Goal: Download file/media: Download file/media

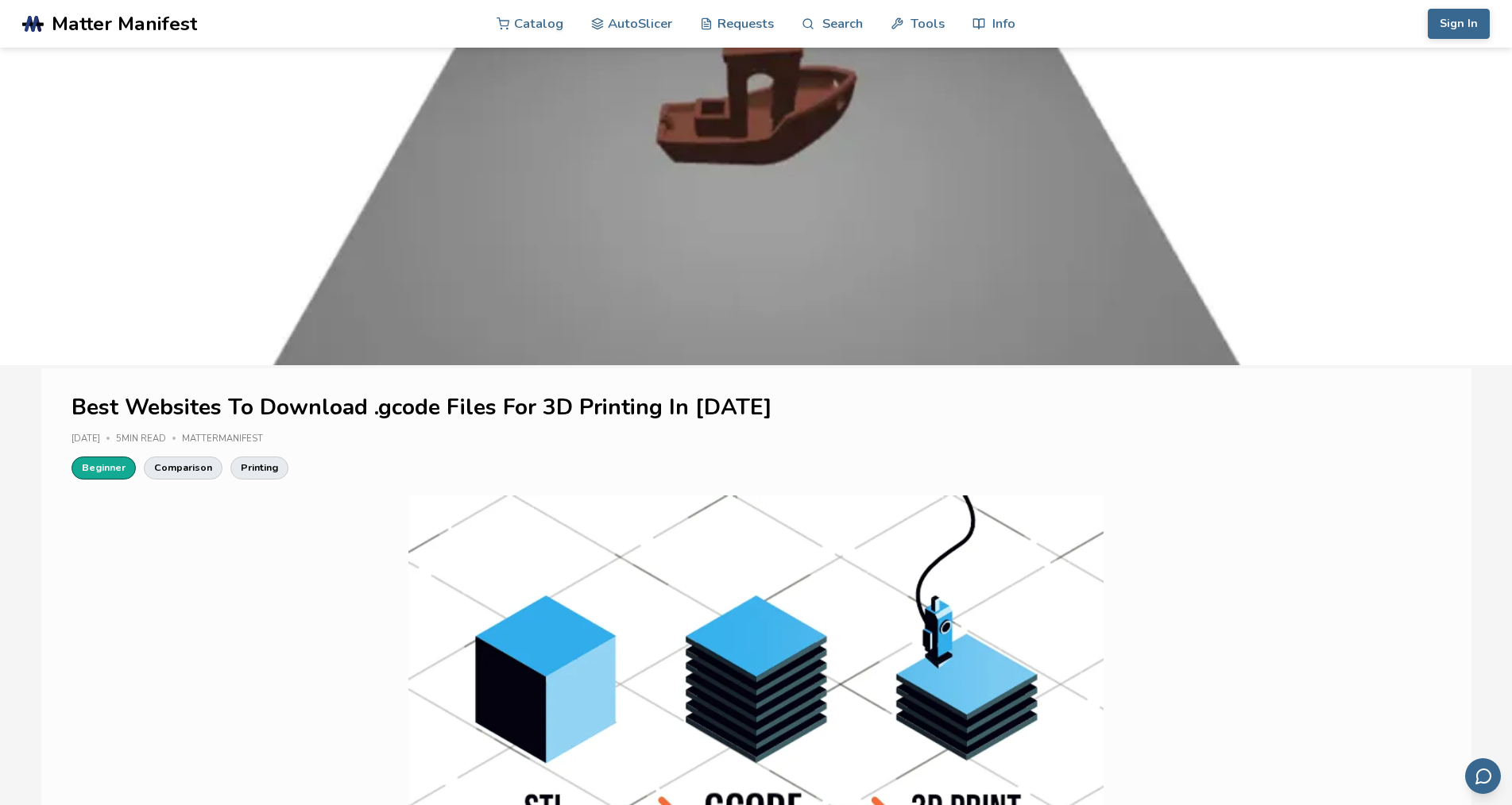
click at [88, 472] on link "Beginner" at bounding box center [104, 468] width 64 height 22
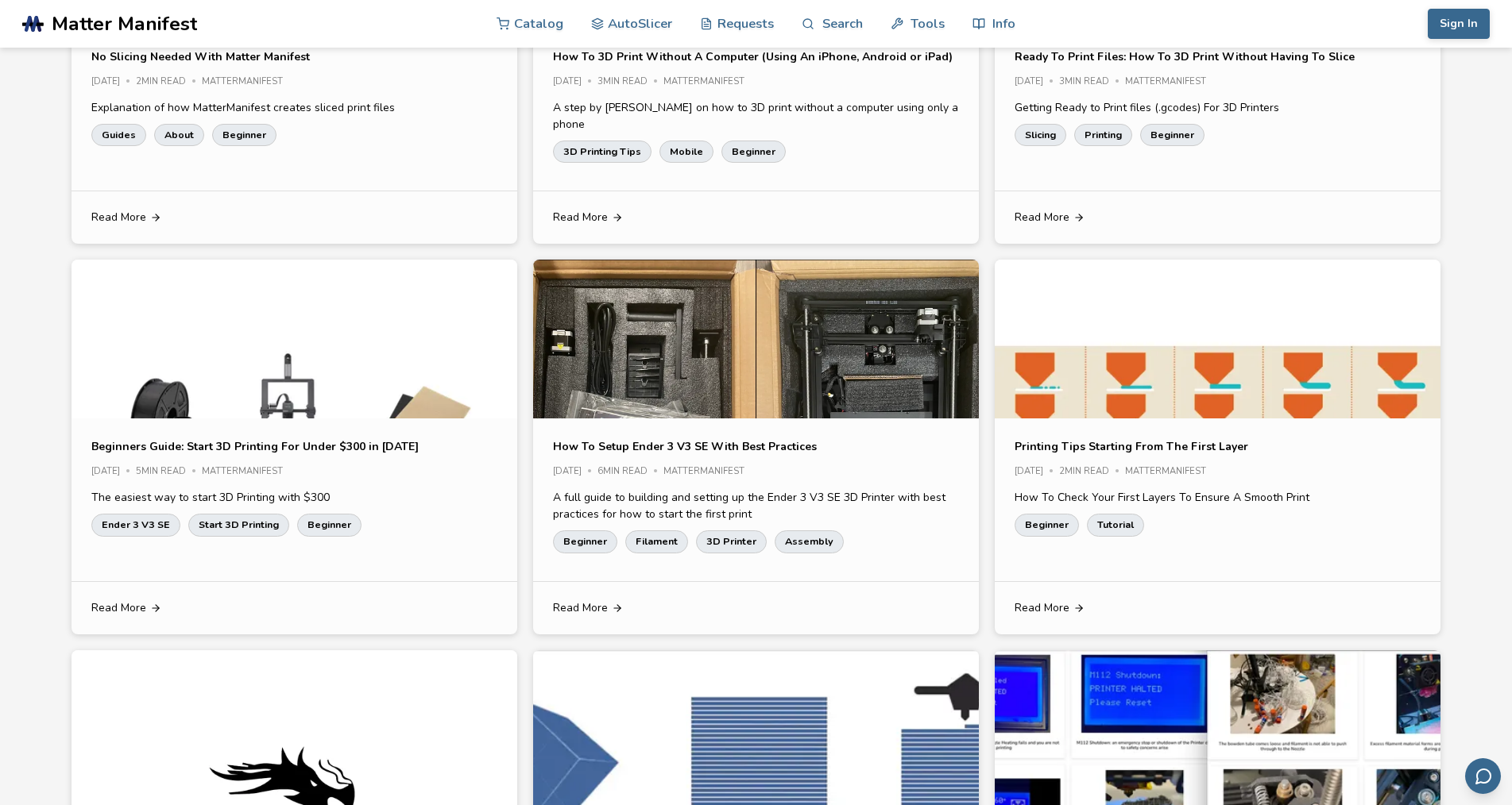
scroll to position [635, 0]
click at [125, 513] on link "Ender 3 V3 SE" at bounding box center [136, 524] width 89 height 22
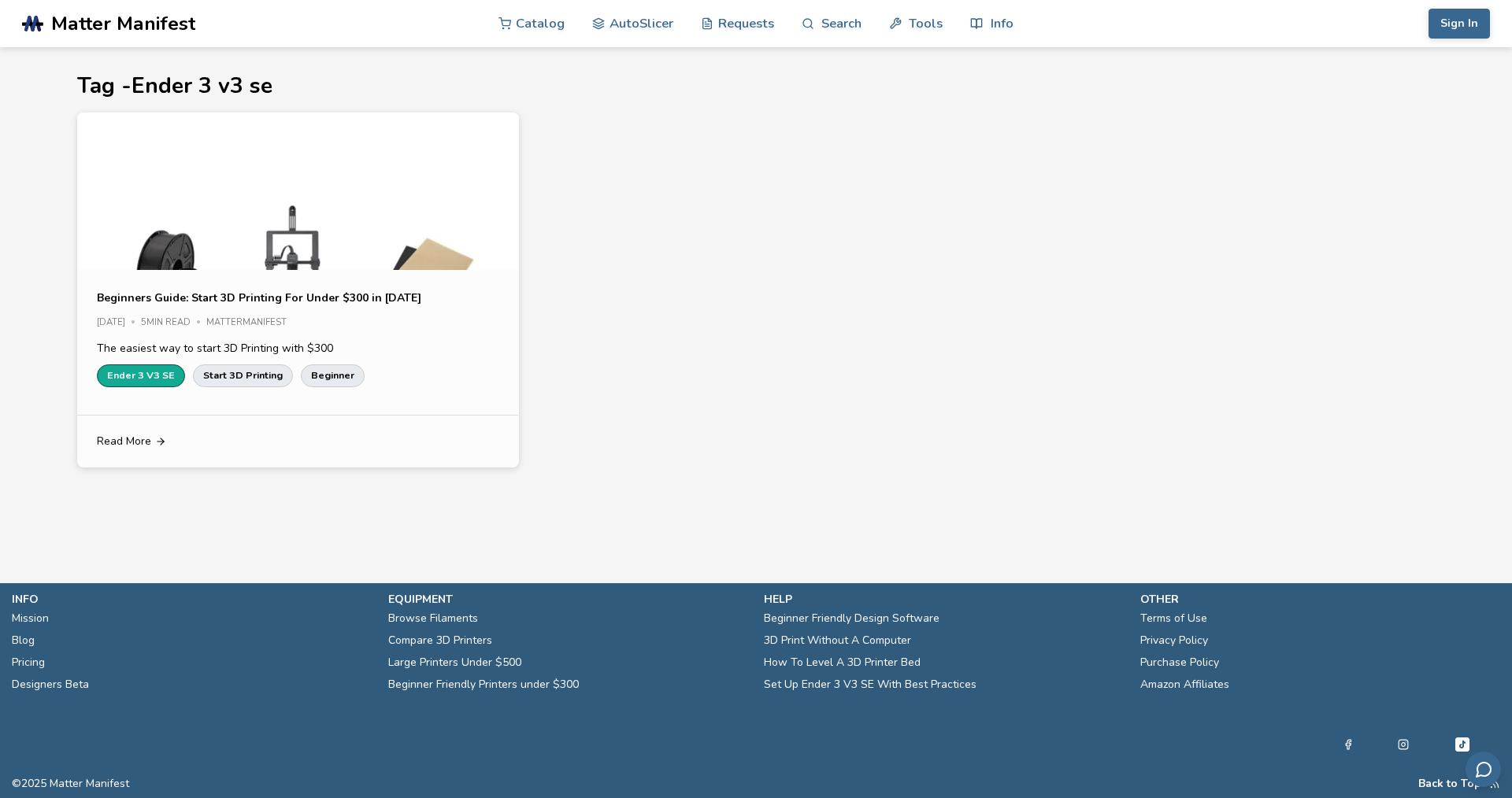
click at [148, 374] on link "Ender 3 V3 SE" at bounding box center [140, 376] width 88 height 22
click at [648, 24] on link "AutoSlicer" at bounding box center [633, 23] width 81 height 47
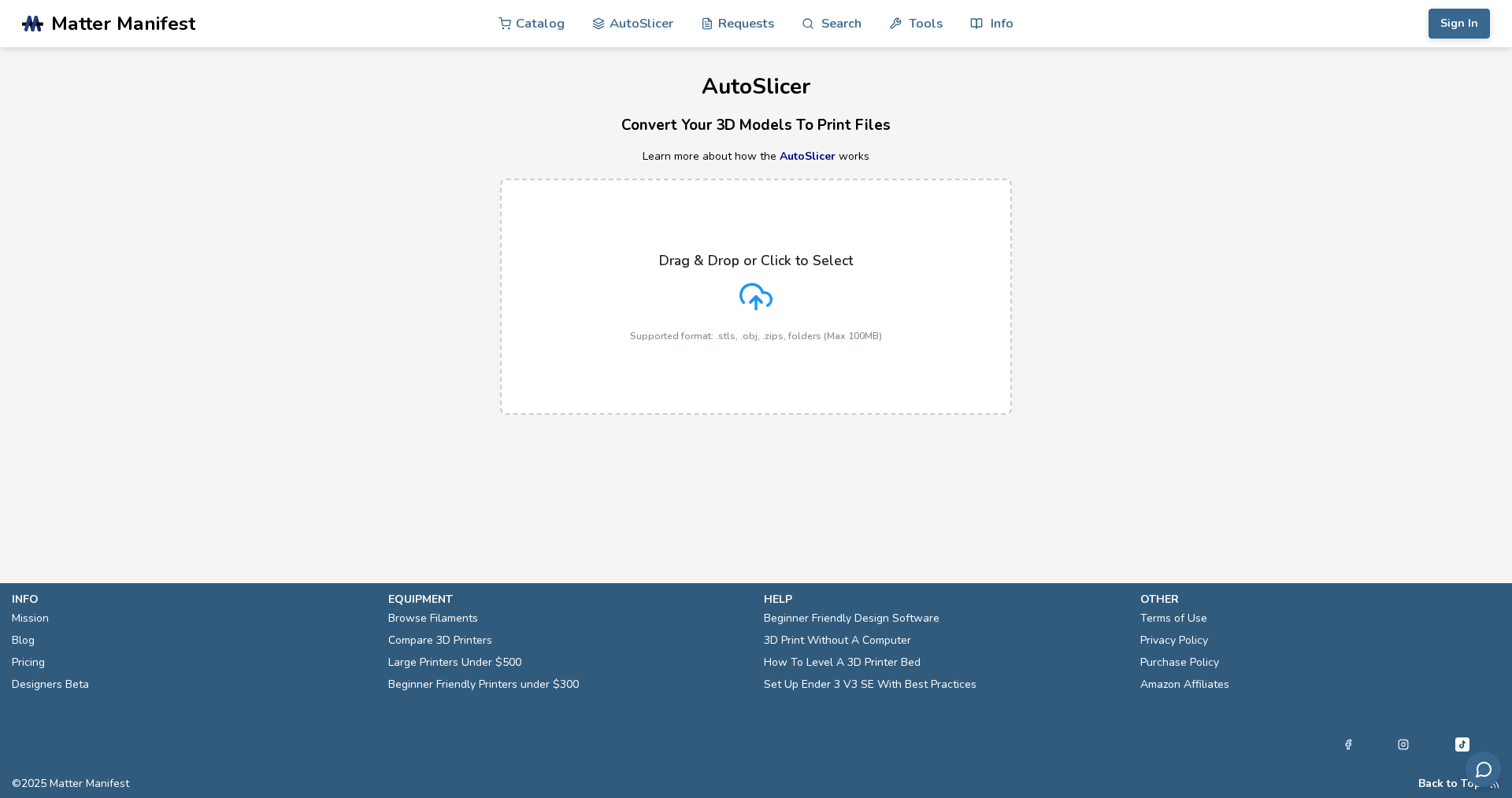
click at [778, 356] on label "Drag & Drop or Click to Select Supported format: .stls, .obj, .zips, folders (M…" at bounding box center [756, 297] width 511 height 236
click at [0, 0] on input "Drag & Drop or Click to Select Supported format: .stls, .obj, .zips, folders (M…" at bounding box center [0, 0] width 0 height 0
click at [778, 357] on label "Drag & Drop or Click to Select Supported format: .stls, .obj, .zips, folders (M…" at bounding box center [756, 297] width 511 height 236
click at [0, 0] on input "Drag & Drop or Click to Select Supported format: .stls, .obj, .zips, folders (M…" at bounding box center [0, 0] width 0 height 0
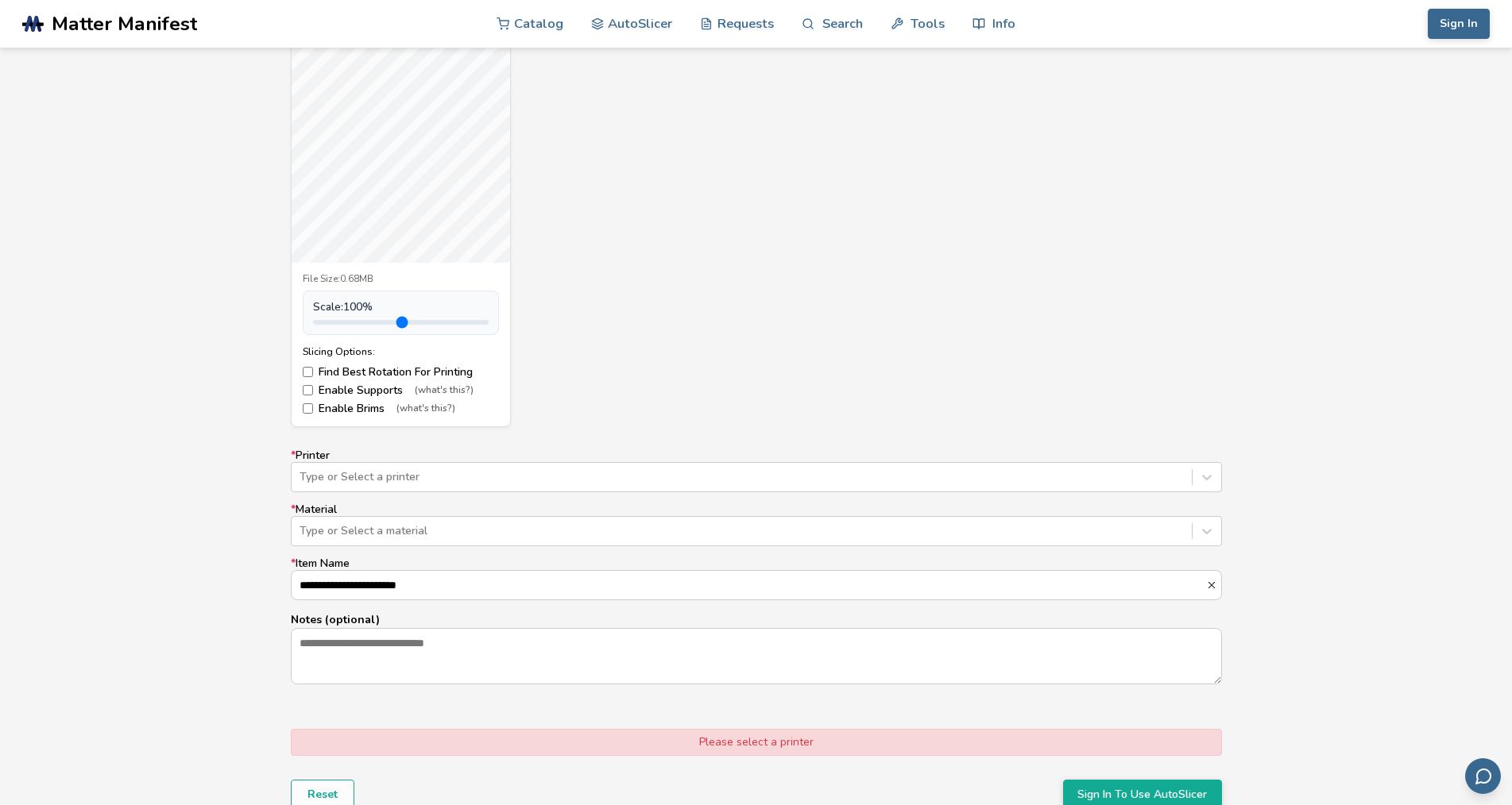
scroll to position [556, 0]
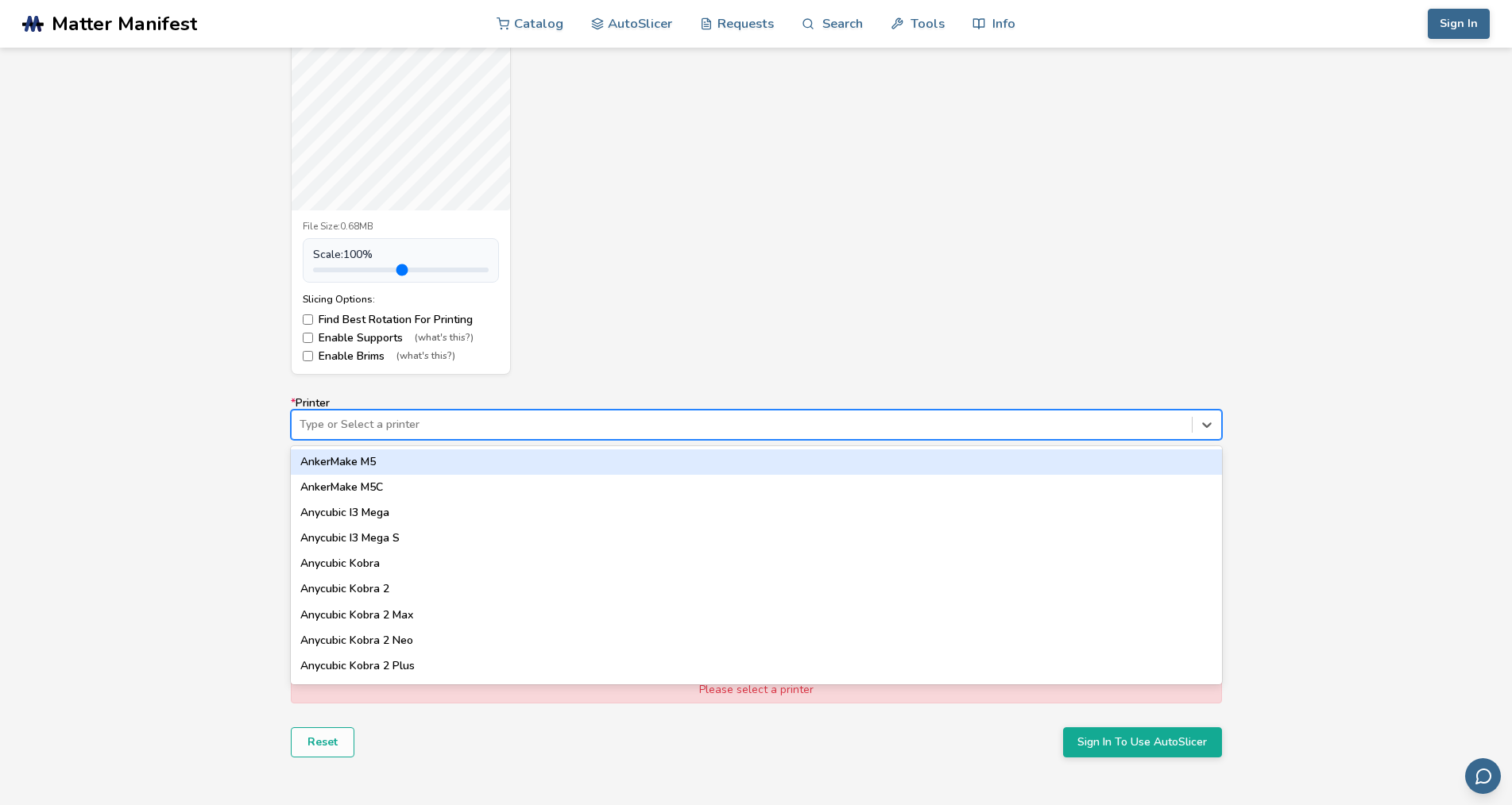
click at [374, 414] on div "Type or Select a printer" at bounding box center [742, 425] width 900 height 22
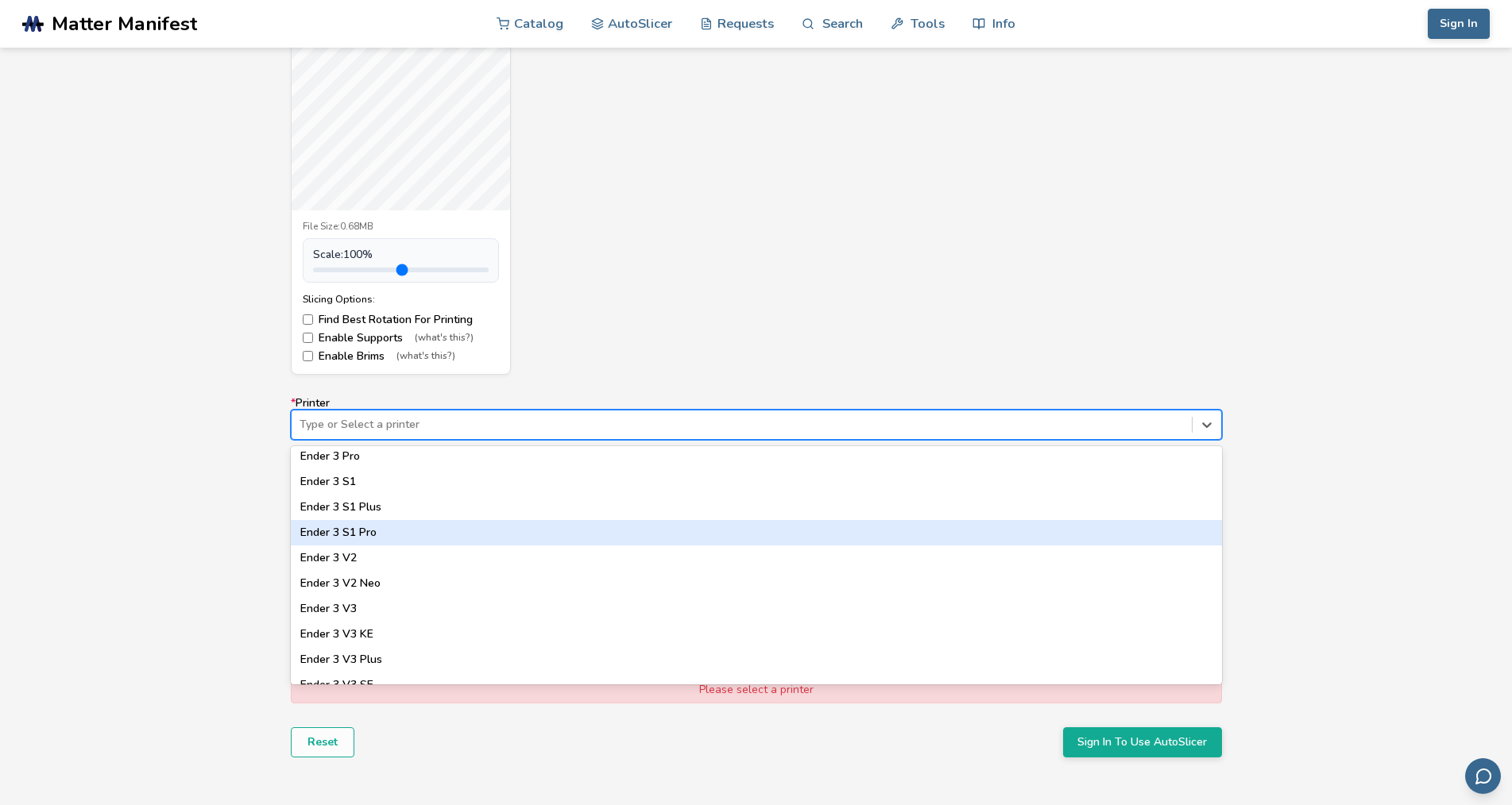
scroll to position [1032, 0]
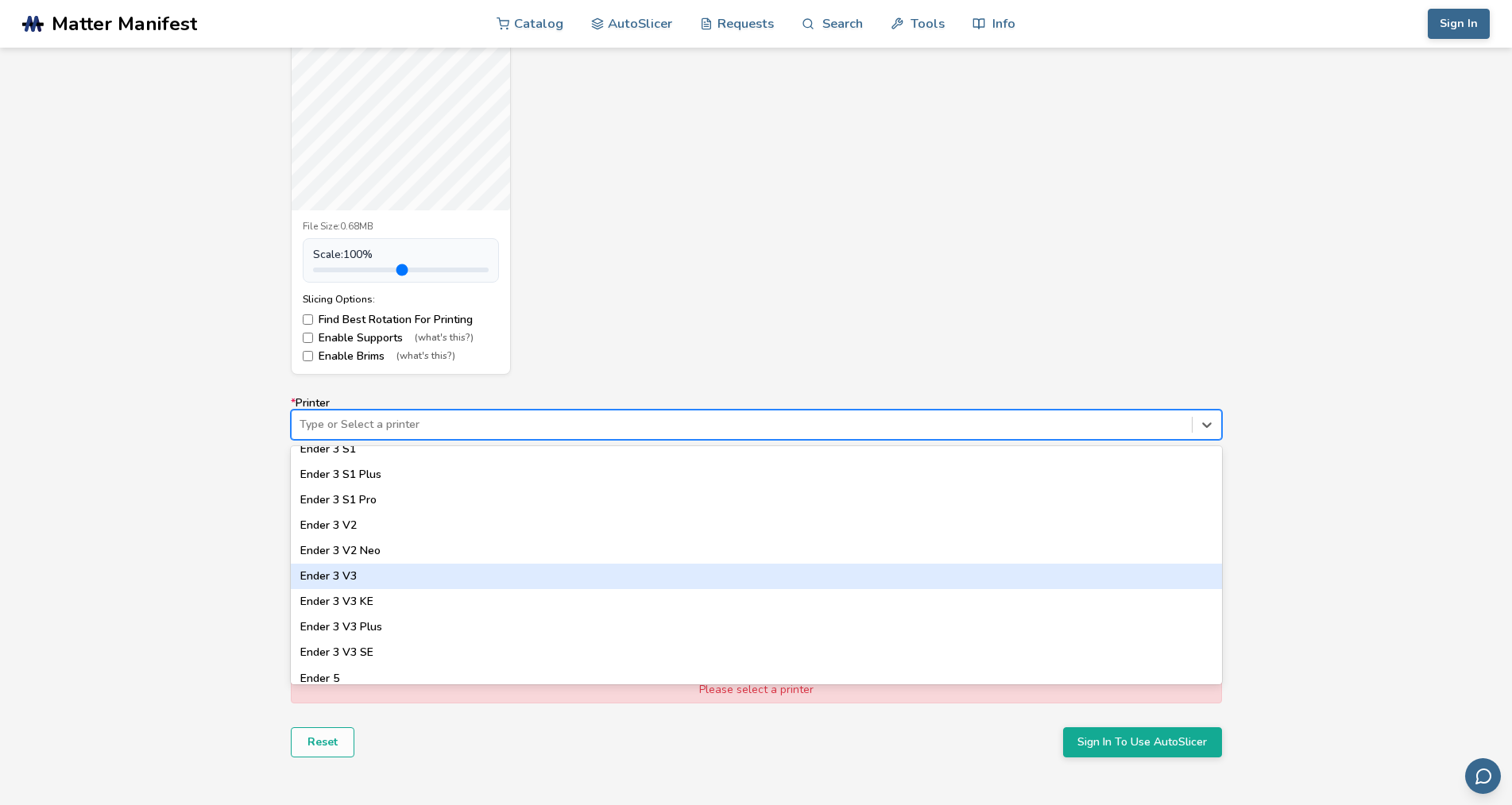
click at [327, 575] on div "Ender 3 V3" at bounding box center [756, 576] width 931 height 25
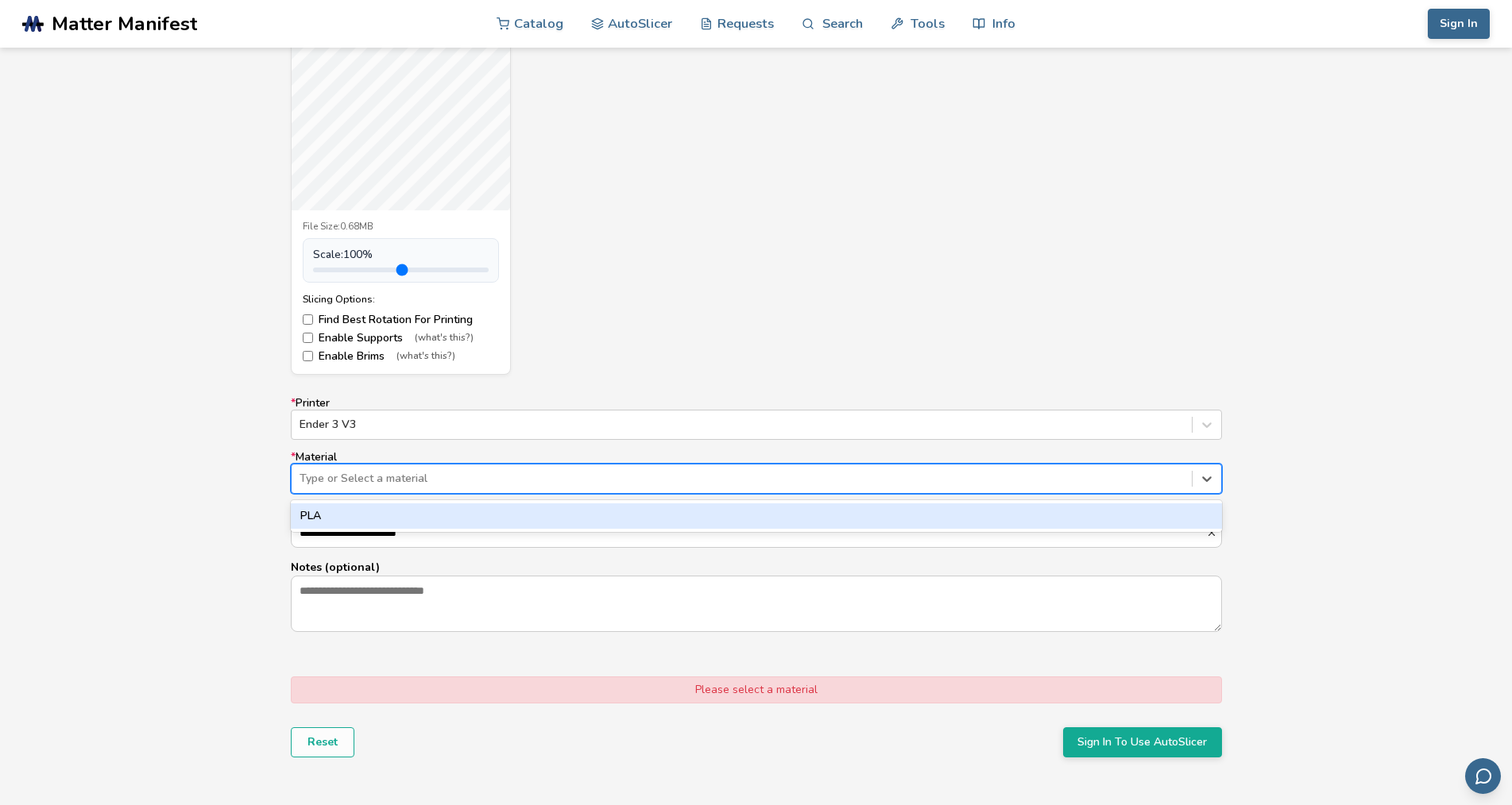
click at [342, 477] on div at bounding box center [742, 479] width 884 height 16
click at [329, 520] on div "PLA" at bounding box center [756, 516] width 931 height 25
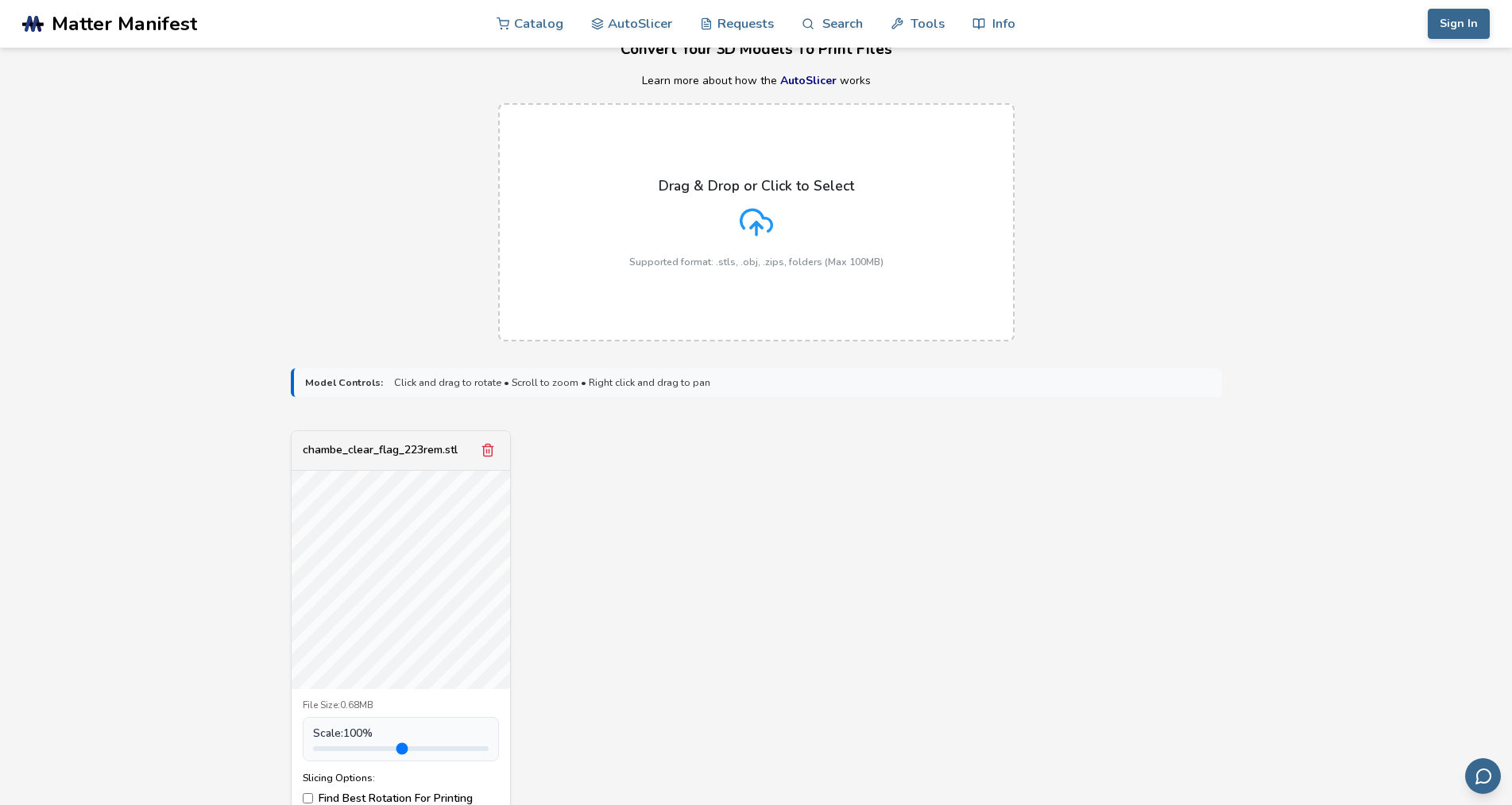
scroll to position [0, 0]
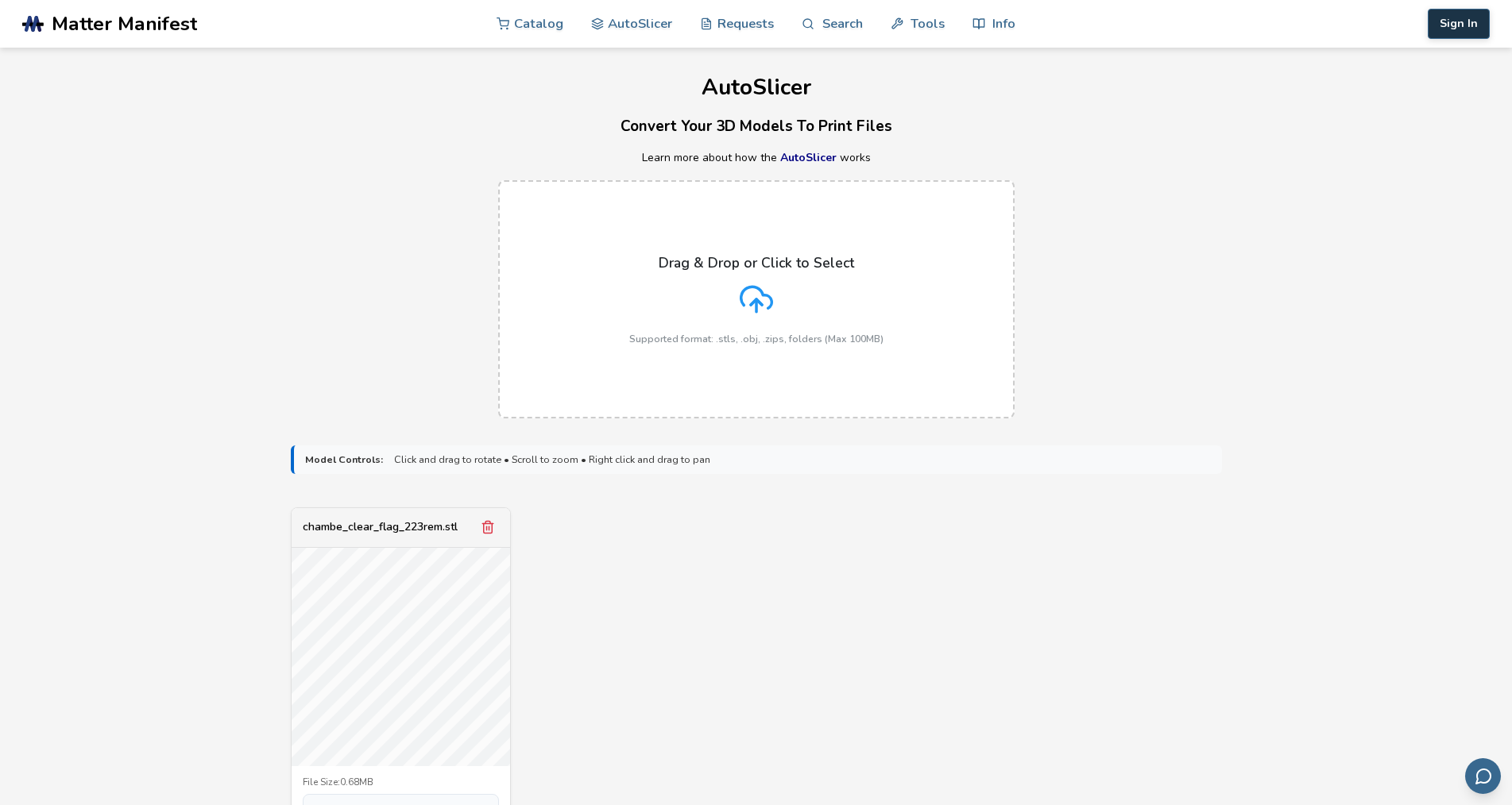
click at [785, 14] on button "Sign In" at bounding box center [1459, 24] width 62 height 30
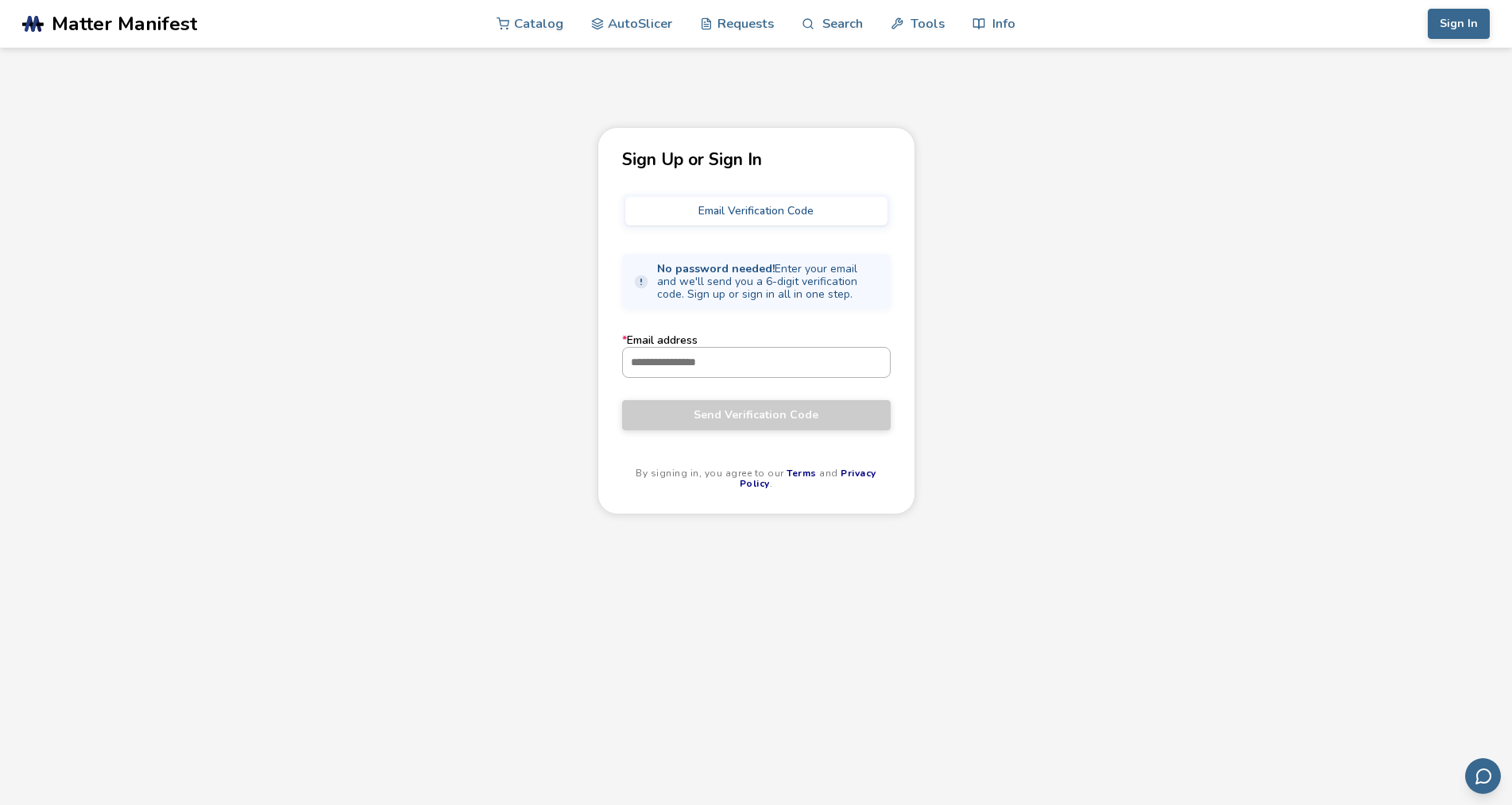
click at [688, 364] on input "* Email address" at bounding box center [756, 362] width 266 height 29
type input "**********"
click at [740, 415] on span "Send Verification Code" at bounding box center [756, 415] width 245 height 13
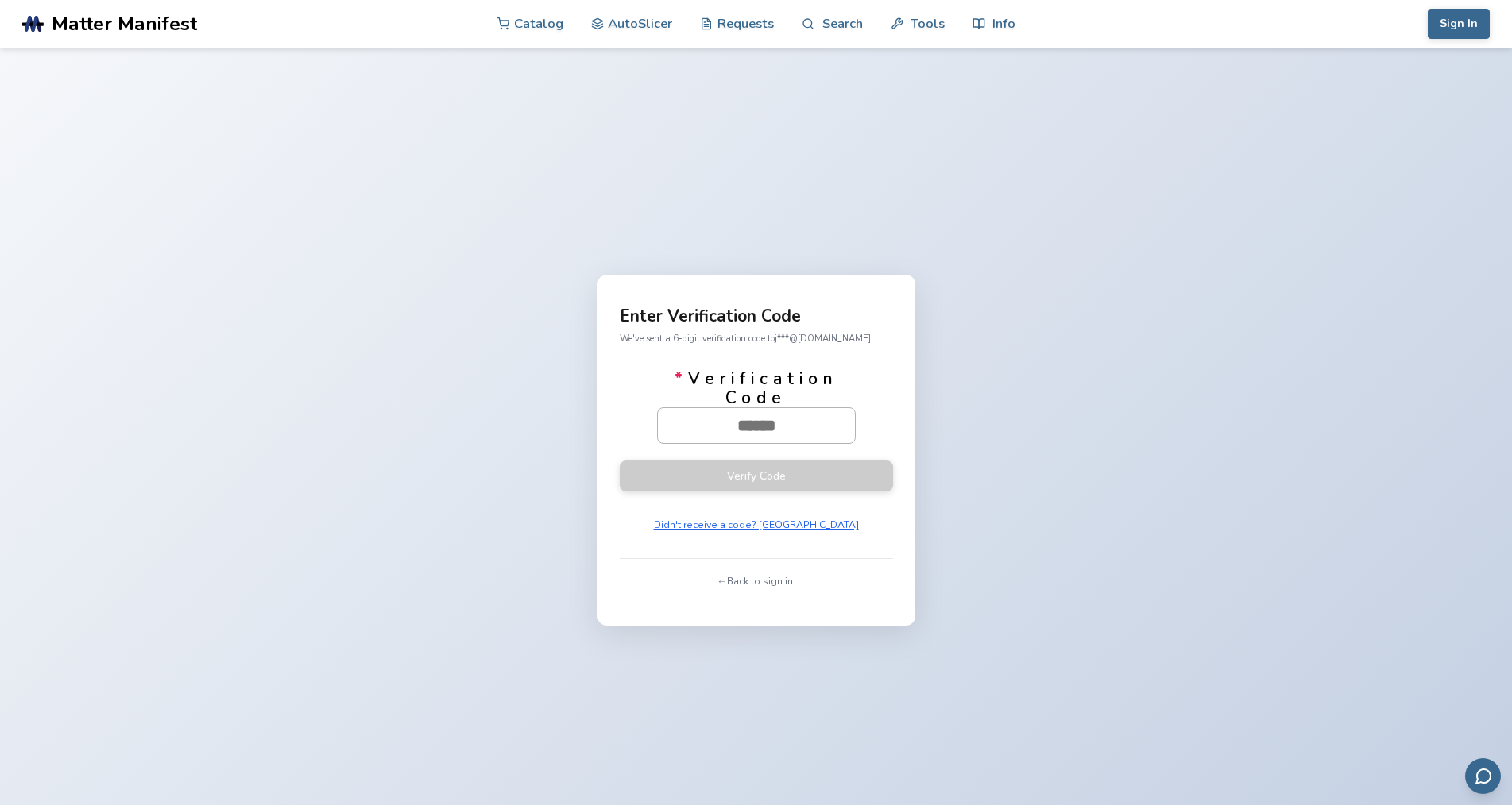
paste input "******"
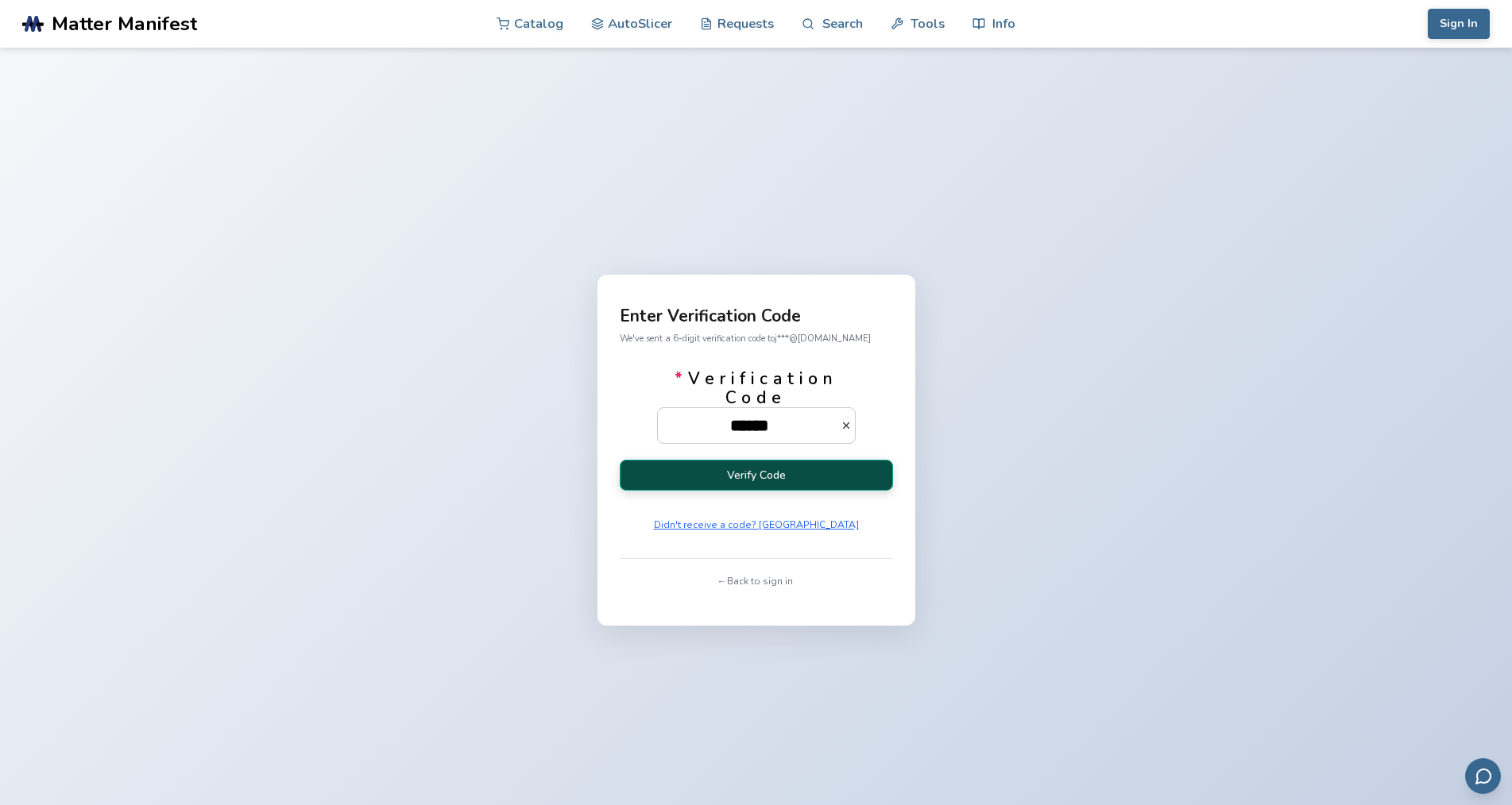
type input "******"
click at [768, 471] on button "Verify Code" at bounding box center [756, 475] width 273 height 31
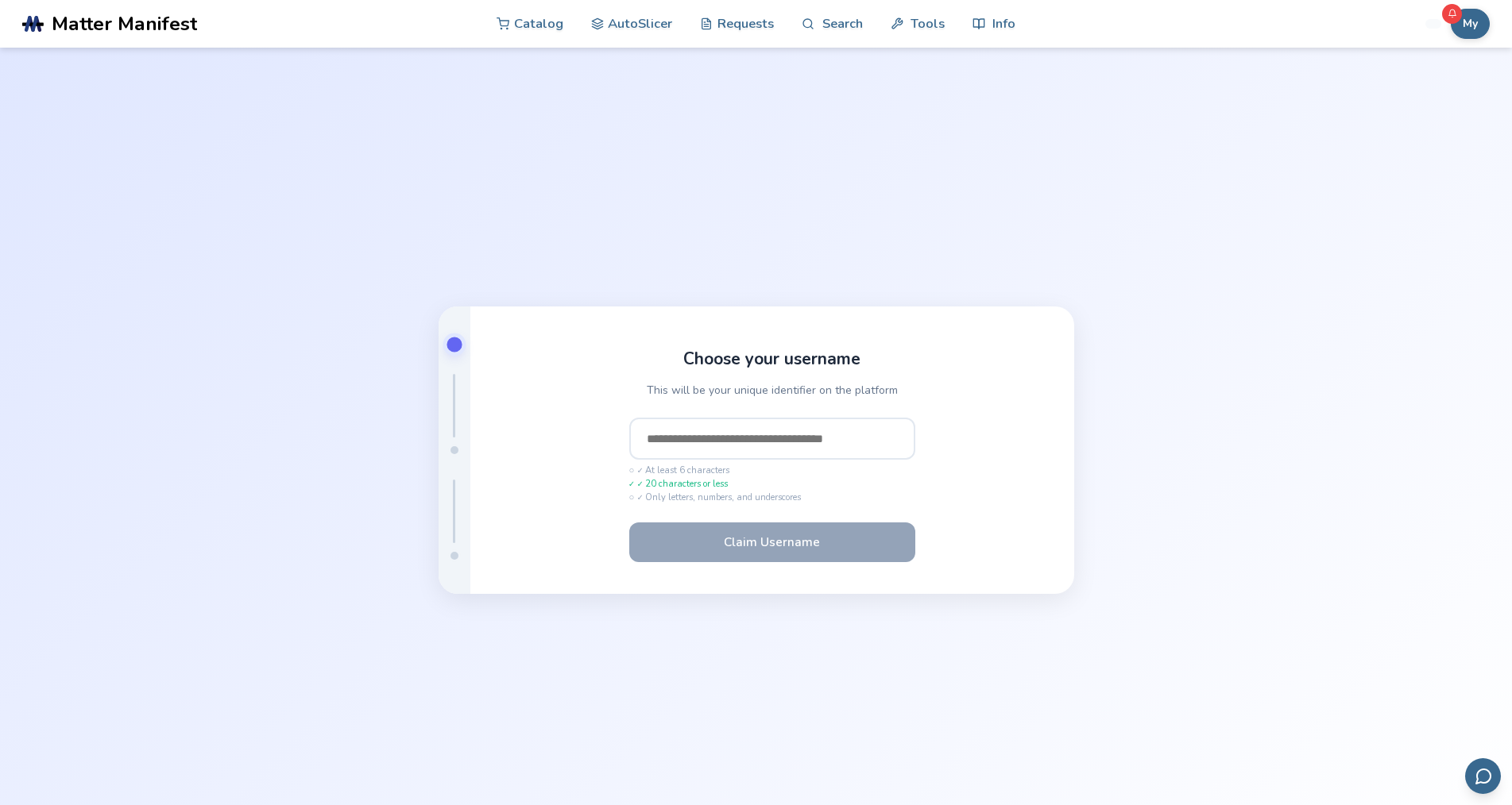
click at [660, 441] on input "text" at bounding box center [772, 439] width 286 height 43
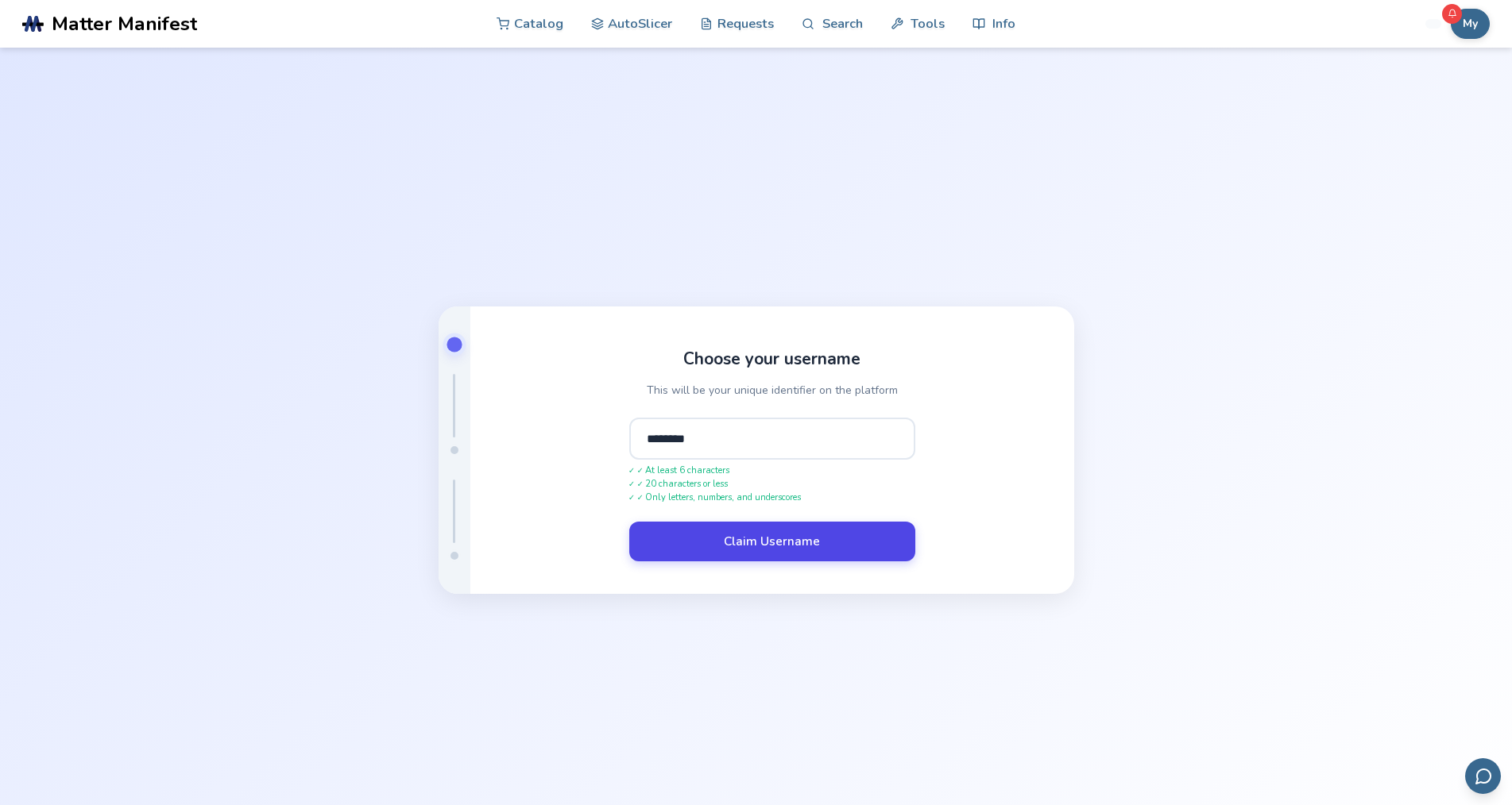
type input "********"
click at [736, 536] on button "Claim Username" at bounding box center [772, 542] width 286 height 40
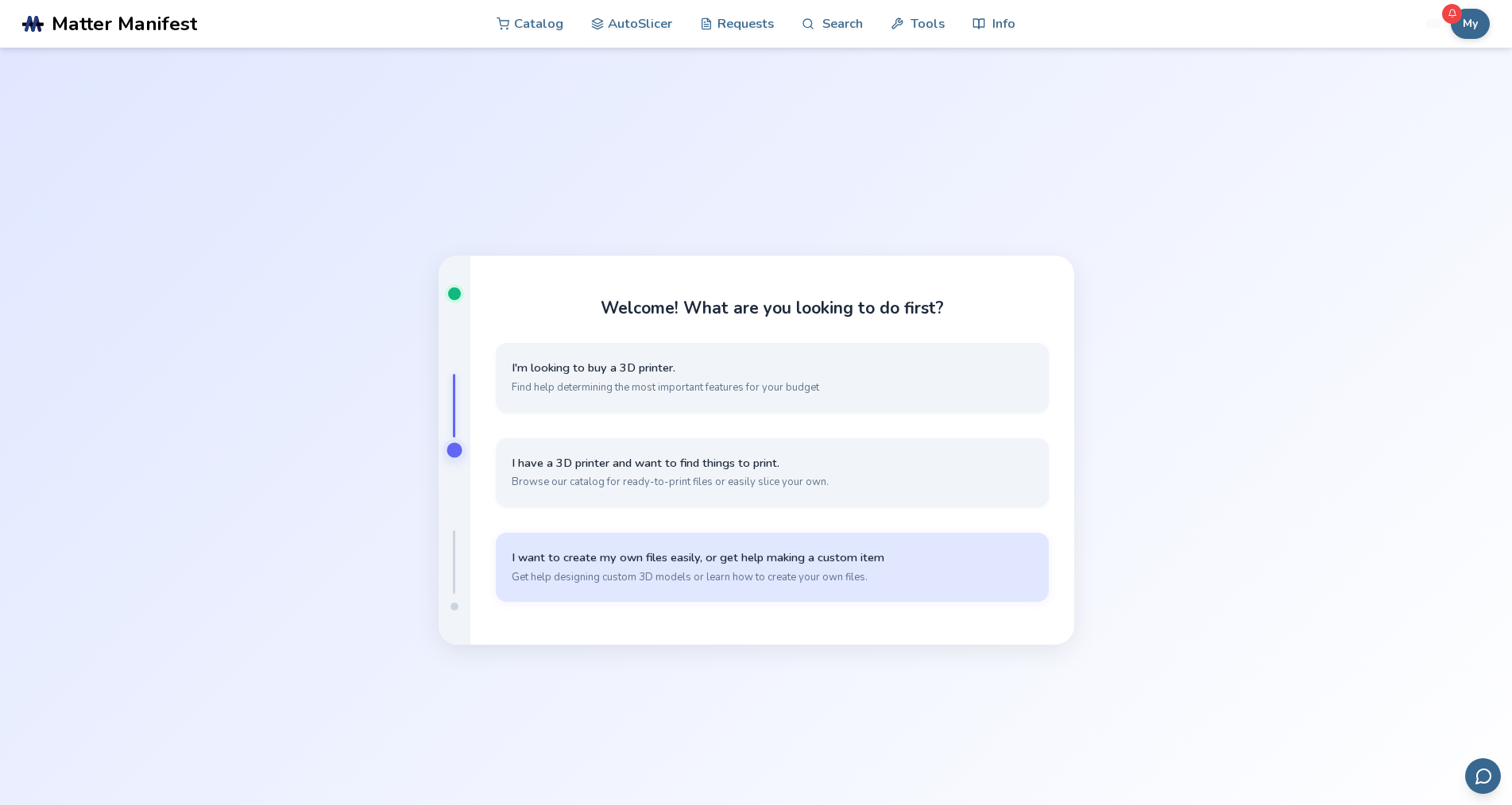
click at [664, 556] on span "I want to create my own files easily, or get help making a custom item" at bounding box center [772, 558] width 521 height 15
click at [684, 572] on span "Submit a request or vote on existing requests to get it prioritized by our inte…" at bounding box center [772, 578] width 521 height 14
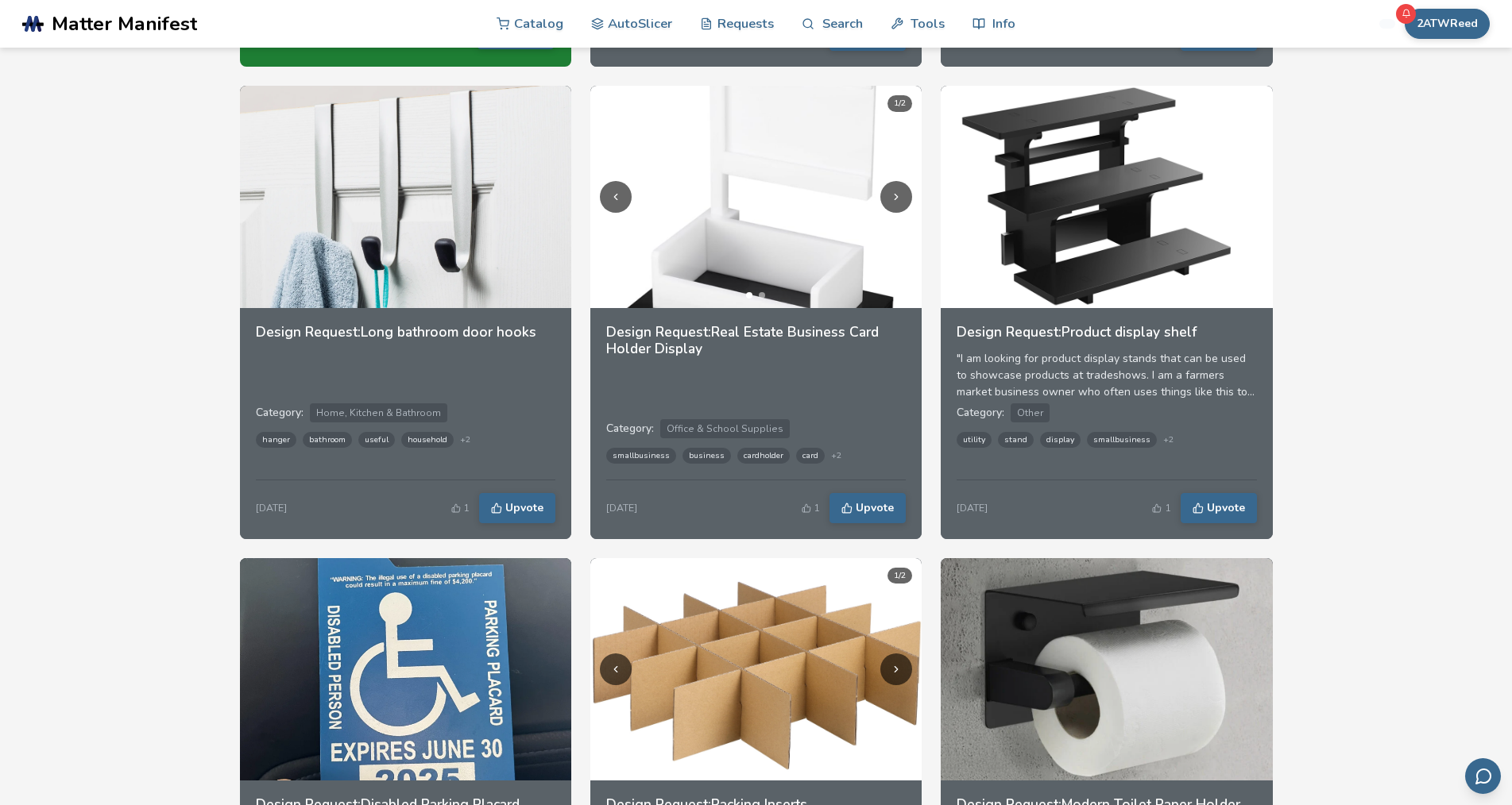
scroll to position [556, 0]
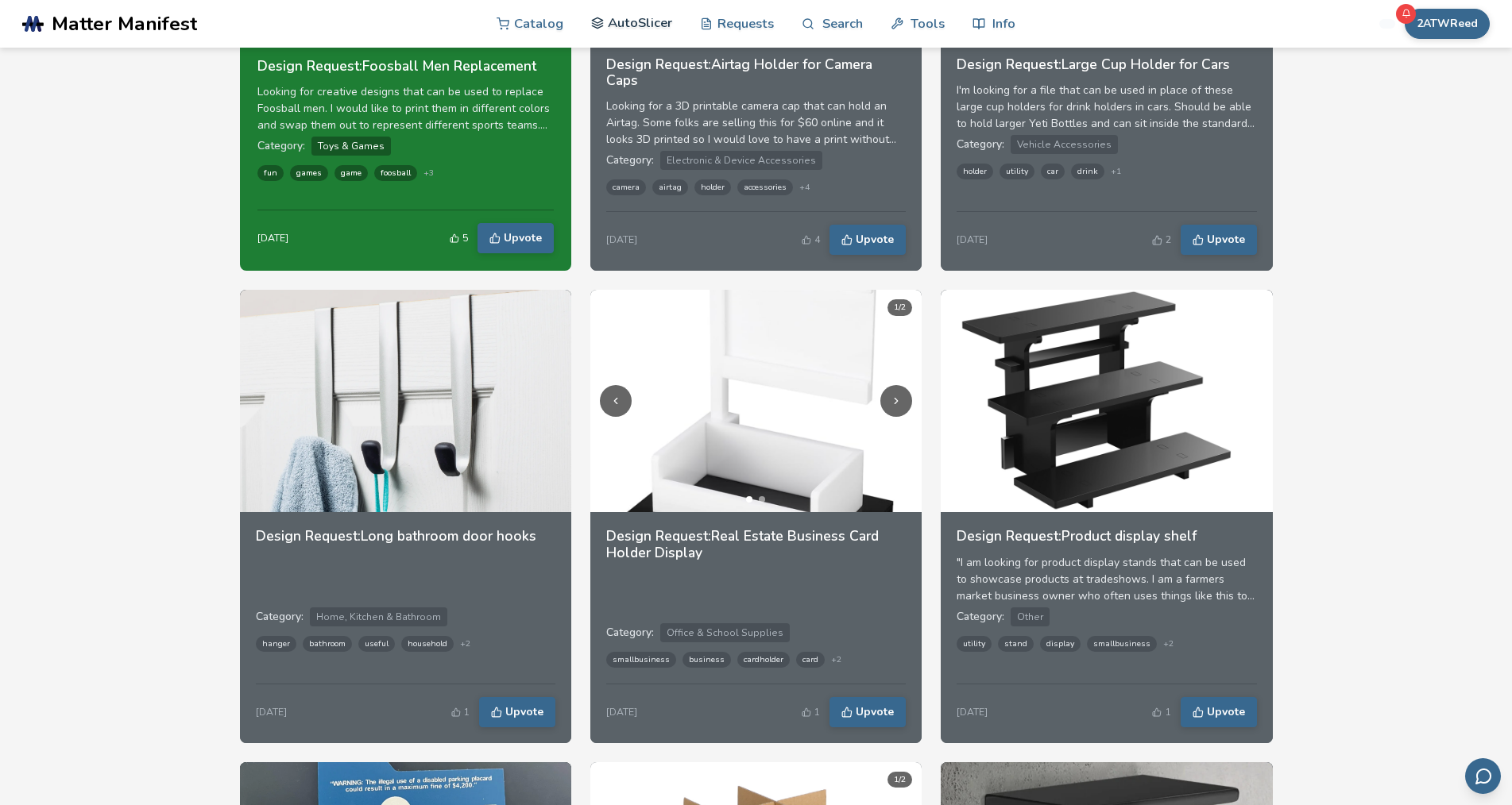
click at [643, 25] on link "AutoSlicer" at bounding box center [632, 23] width 82 height 48
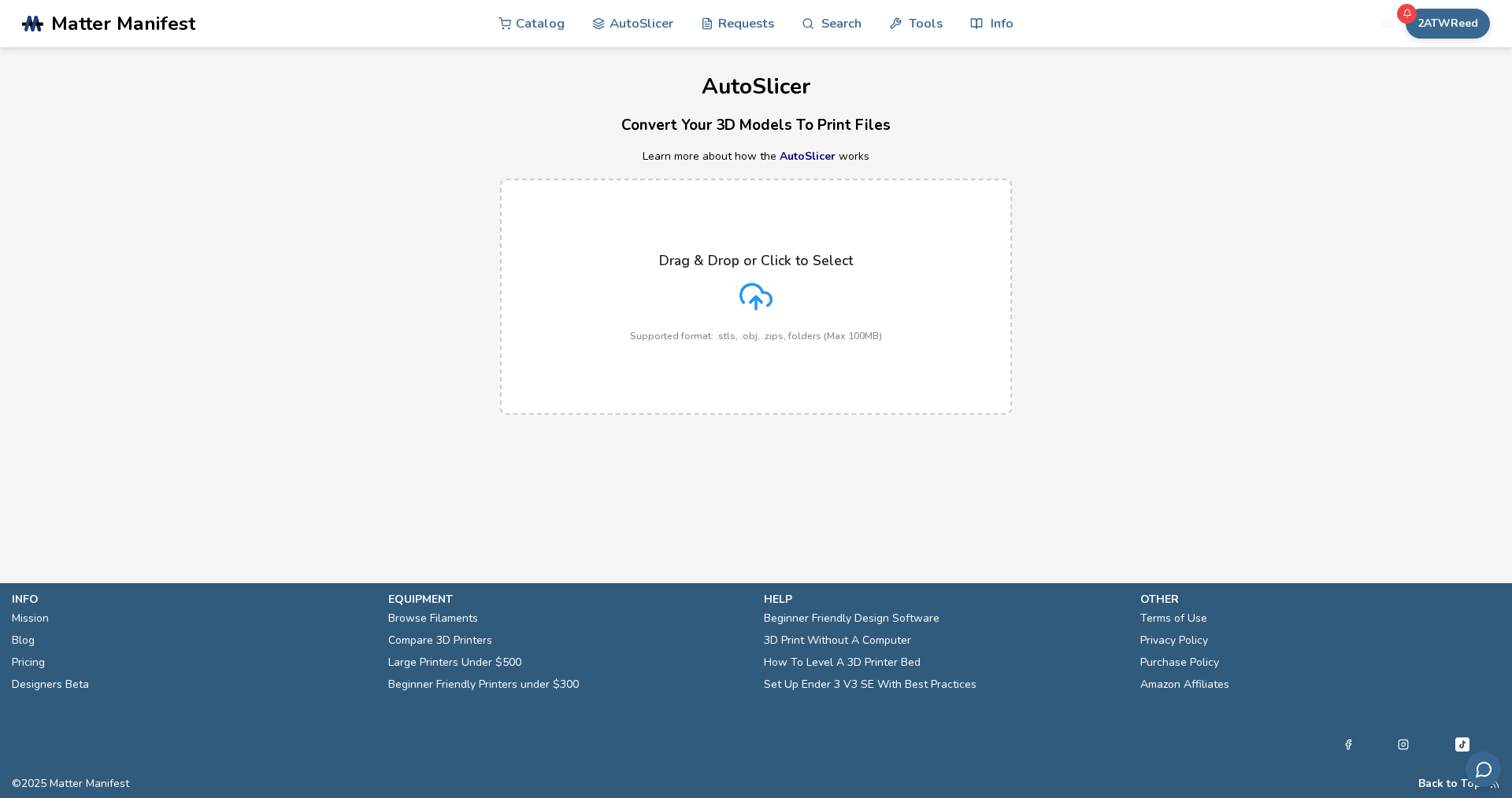
click at [769, 299] on icon at bounding box center [756, 296] width 33 height 33
click at [0, 0] on input "Drag & Drop or Click to Select Supported format: .stls, .obj, .zips, folders (M…" at bounding box center [0, 0] width 0 height 0
click at [826, 344] on label "Drag & Drop or Click to Select Supported format: .stls, .obj, .zips, folders (M…" at bounding box center [756, 297] width 511 height 236
click at [0, 0] on input "Drag & Drop or Click to Select Supported format: .stls, .obj, .zips, folders (M…" at bounding box center [0, 0] width 0 height 0
click at [805, 148] on link "AutoSlicer" at bounding box center [807, 155] width 56 height 15
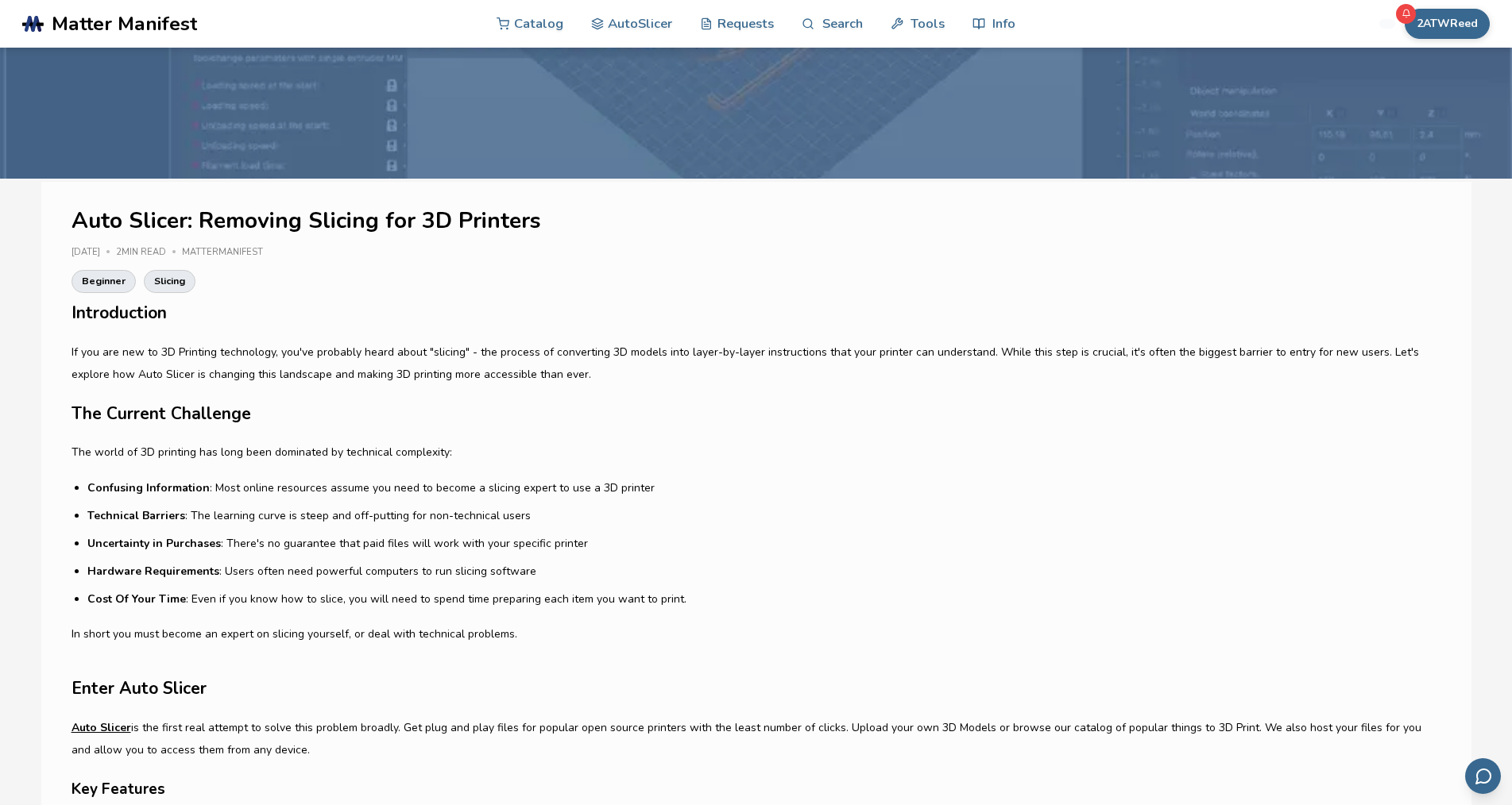
scroll to position [80, 0]
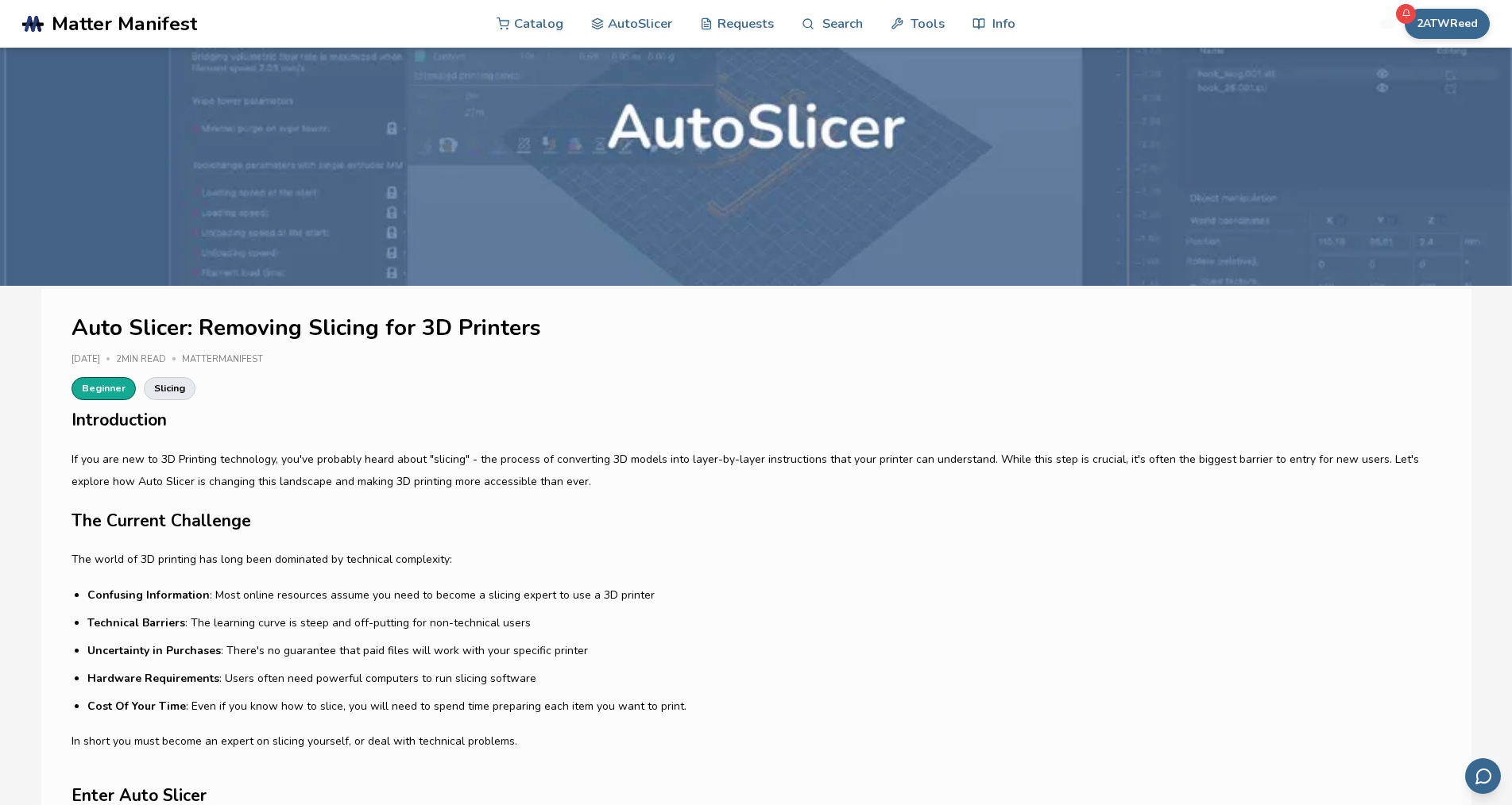
click at [85, 392] on link "Beginner" at bounding box center [104, 388] width 64 height 22
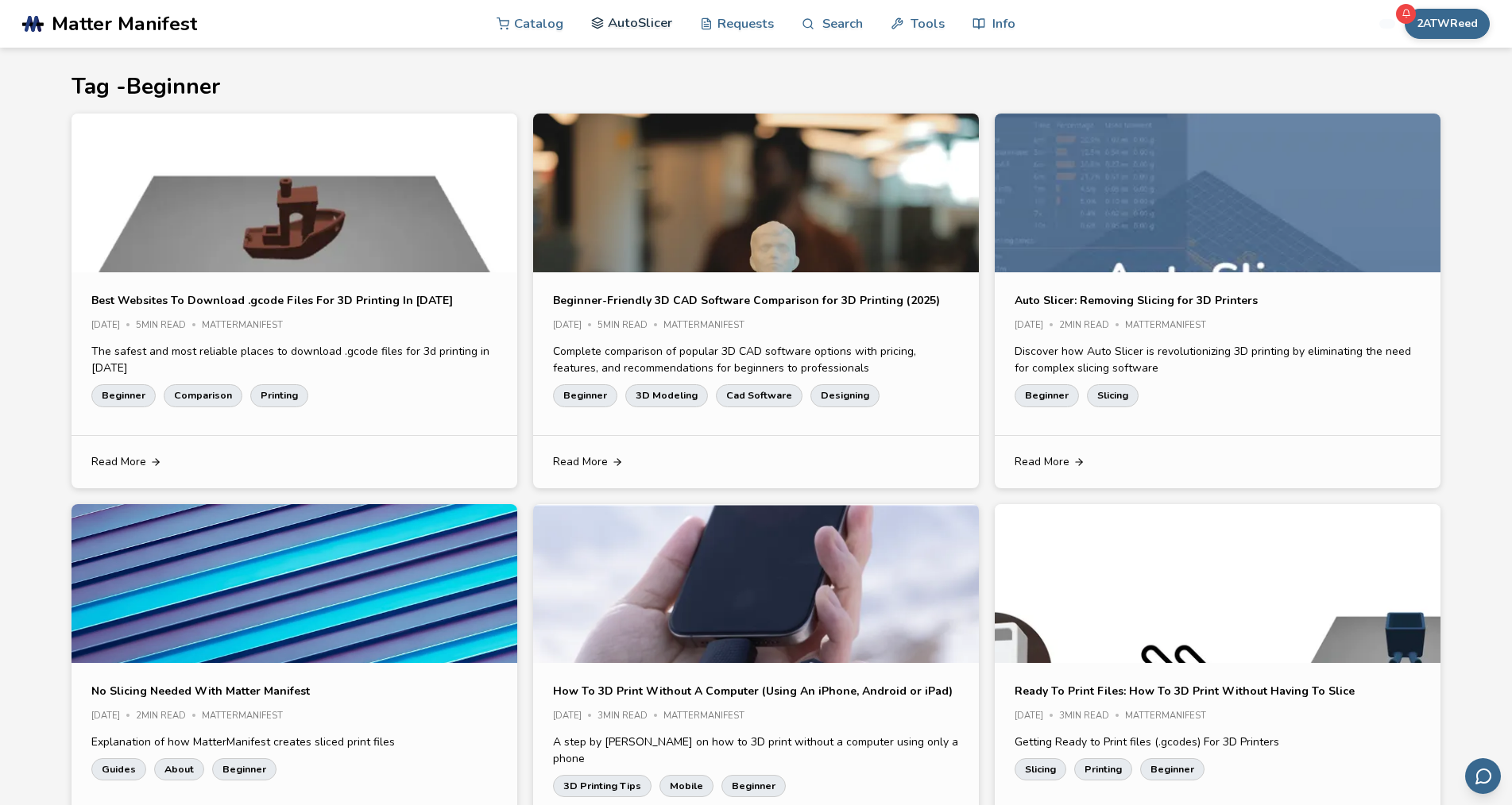
click at [619, 24] on link "AutoSlicer" at bounding box center [632, 23] width 82 height 48
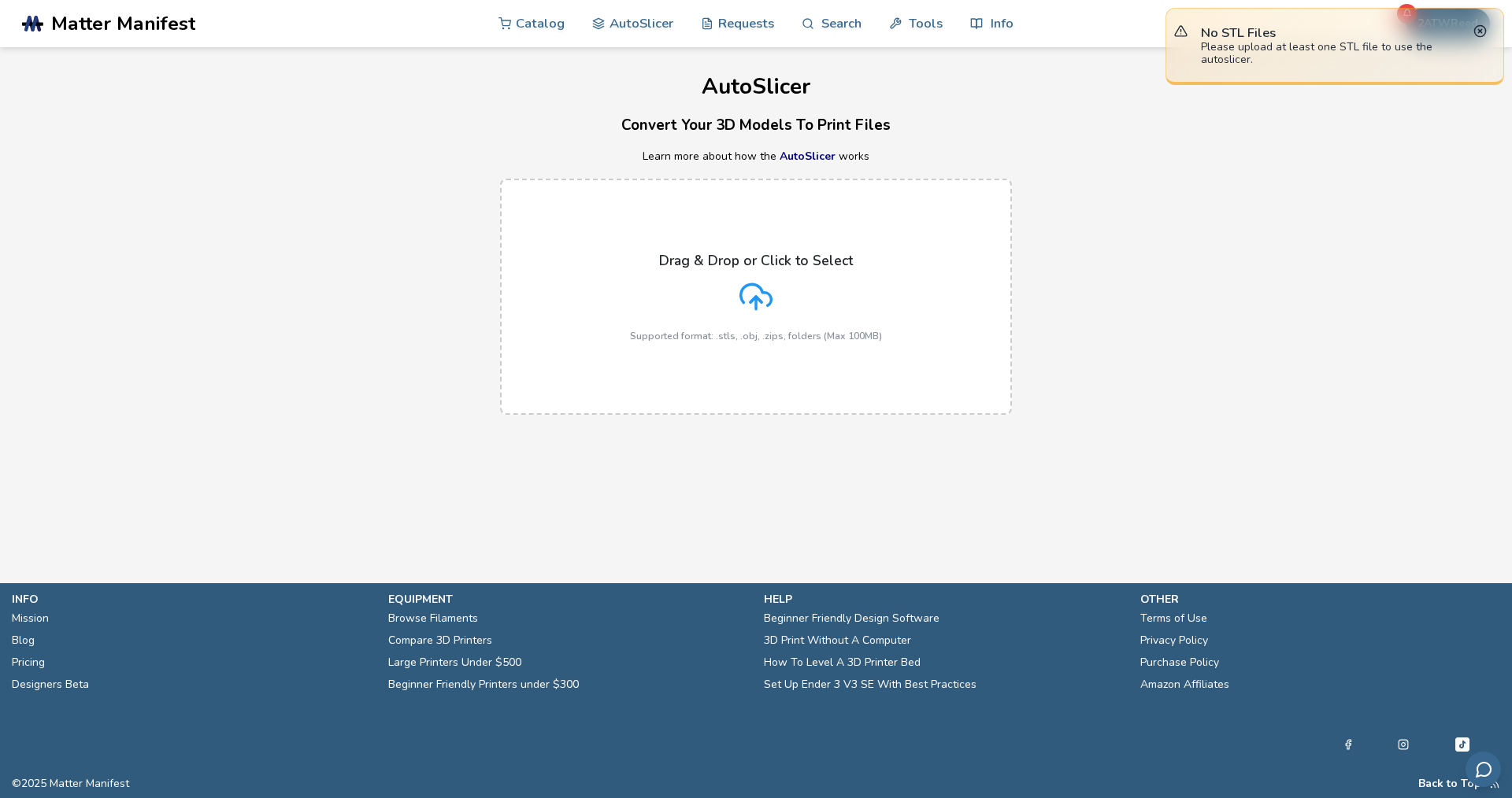
click at [651, 325] on div "Drag & Drop or Click to Select Supported format: .stls, .obj, .zips, folders (M…" at bounding box center [756, 298] width 252 height 89
click at [0, 0] on input "Drag & Drop or Click to Select Supported format: .stls, .obj, .zips, folders (M…" at bounding box center [0, 0] width 0 height 0
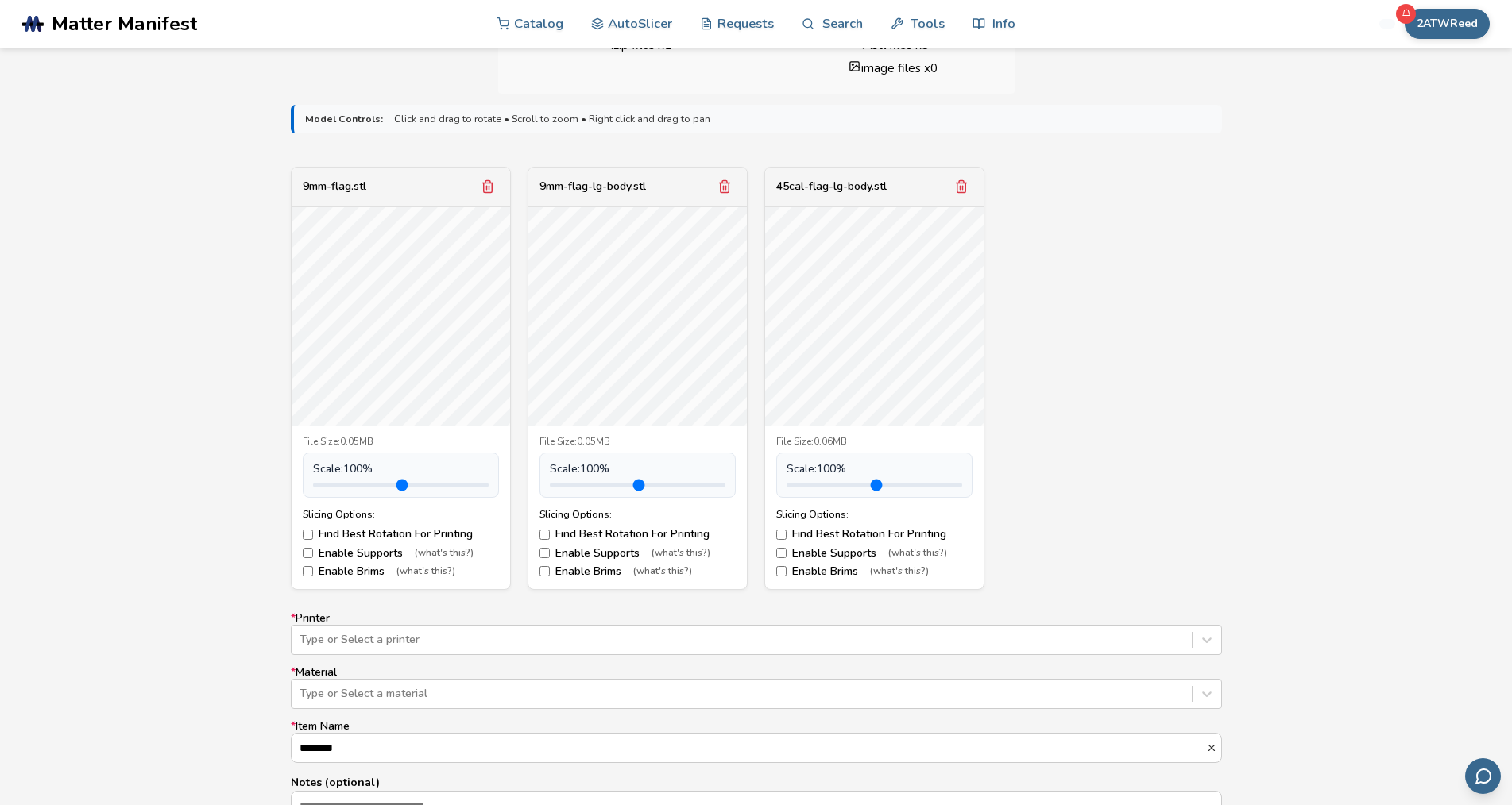
scroll to position [397, 0]
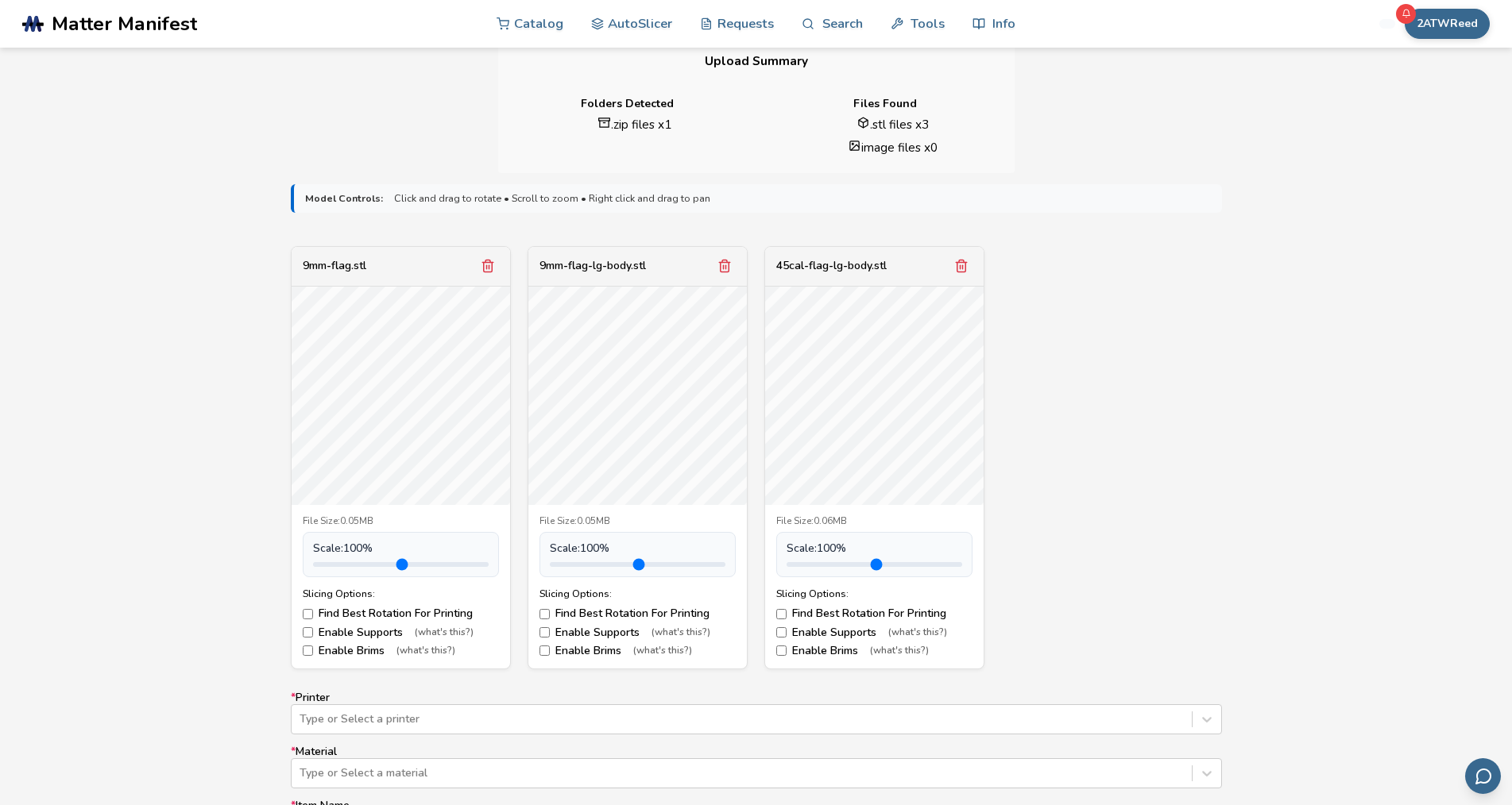
click at [171, 498] on div "Model Controls: Click and drag to rotate • Scroll to zoom • Right click and dra…" at bounding box center [756, 643] width 1512 height 941
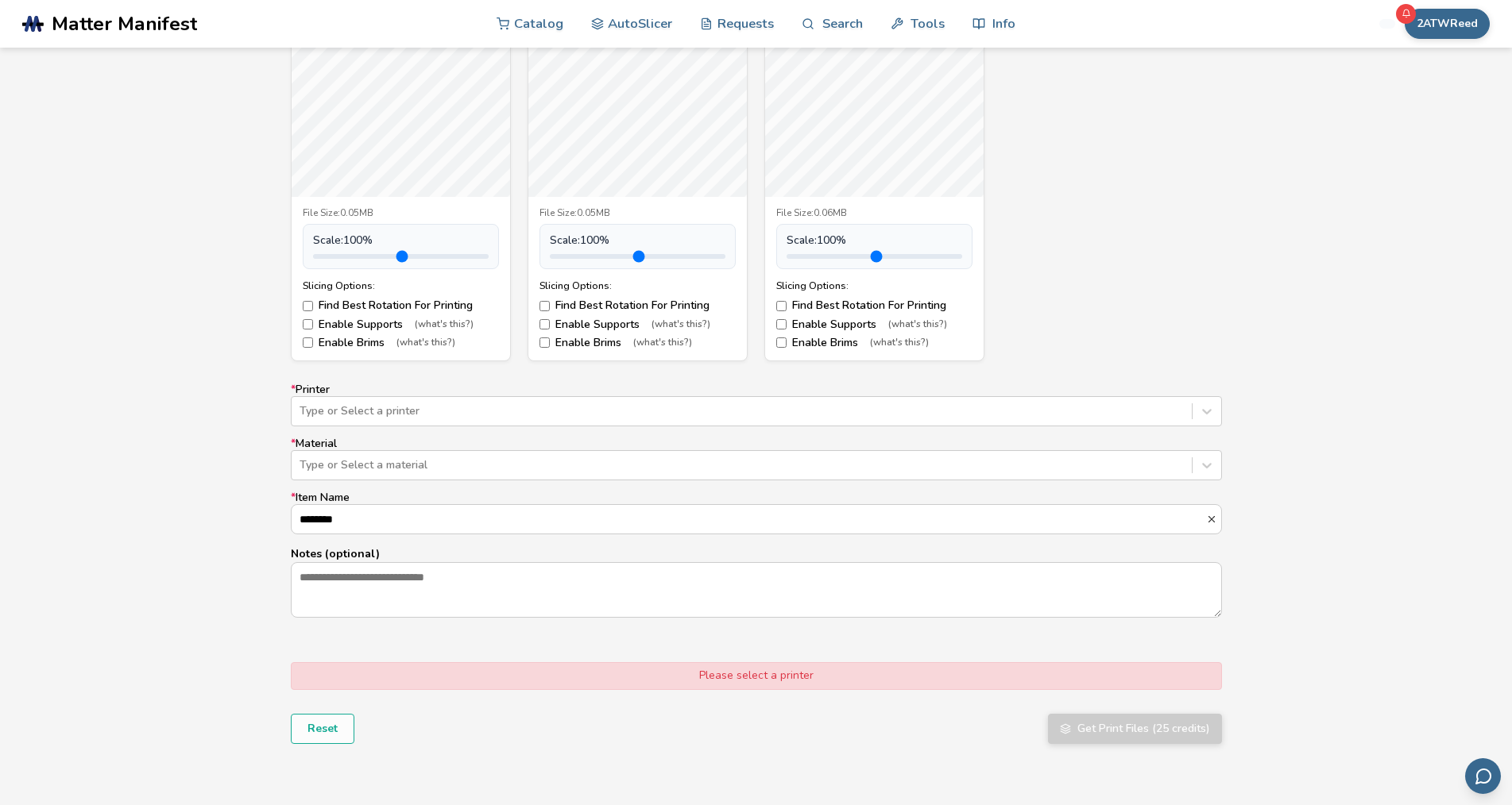
scroll to position [714, 0]
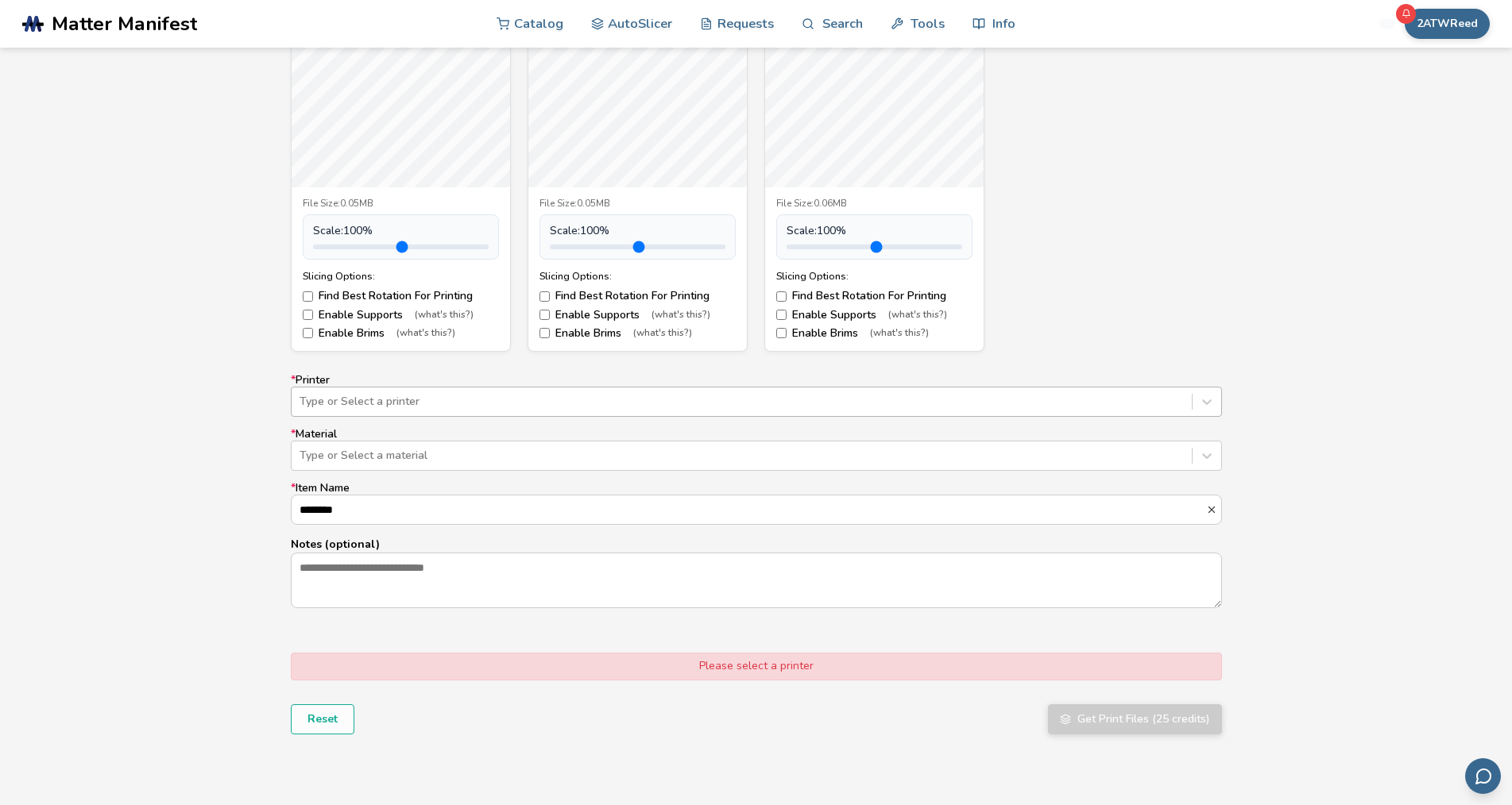
click at [390, 403] on div at bounding box center [742, 402] width 884 height 16
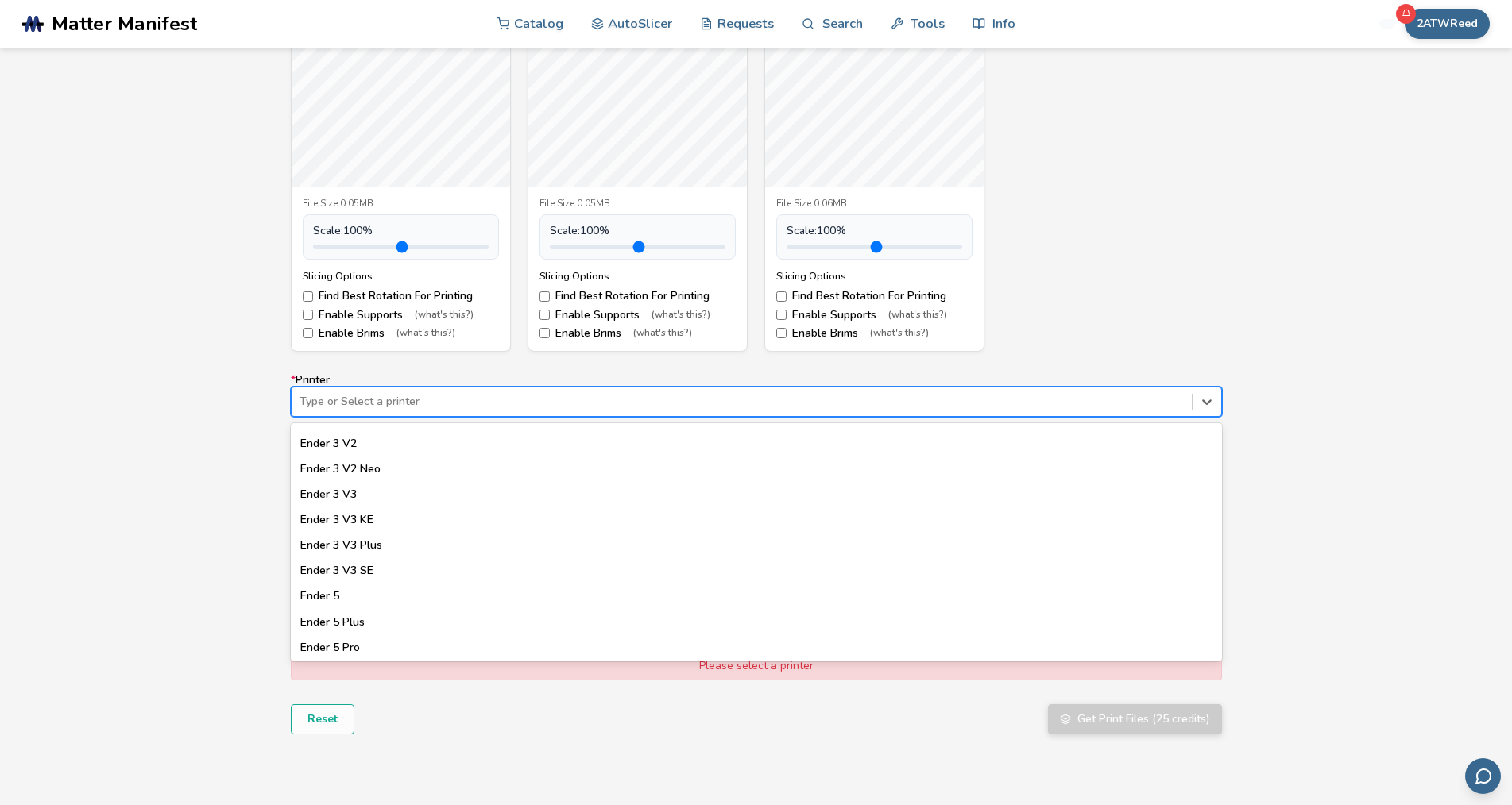
scroll to position [1112, 0]
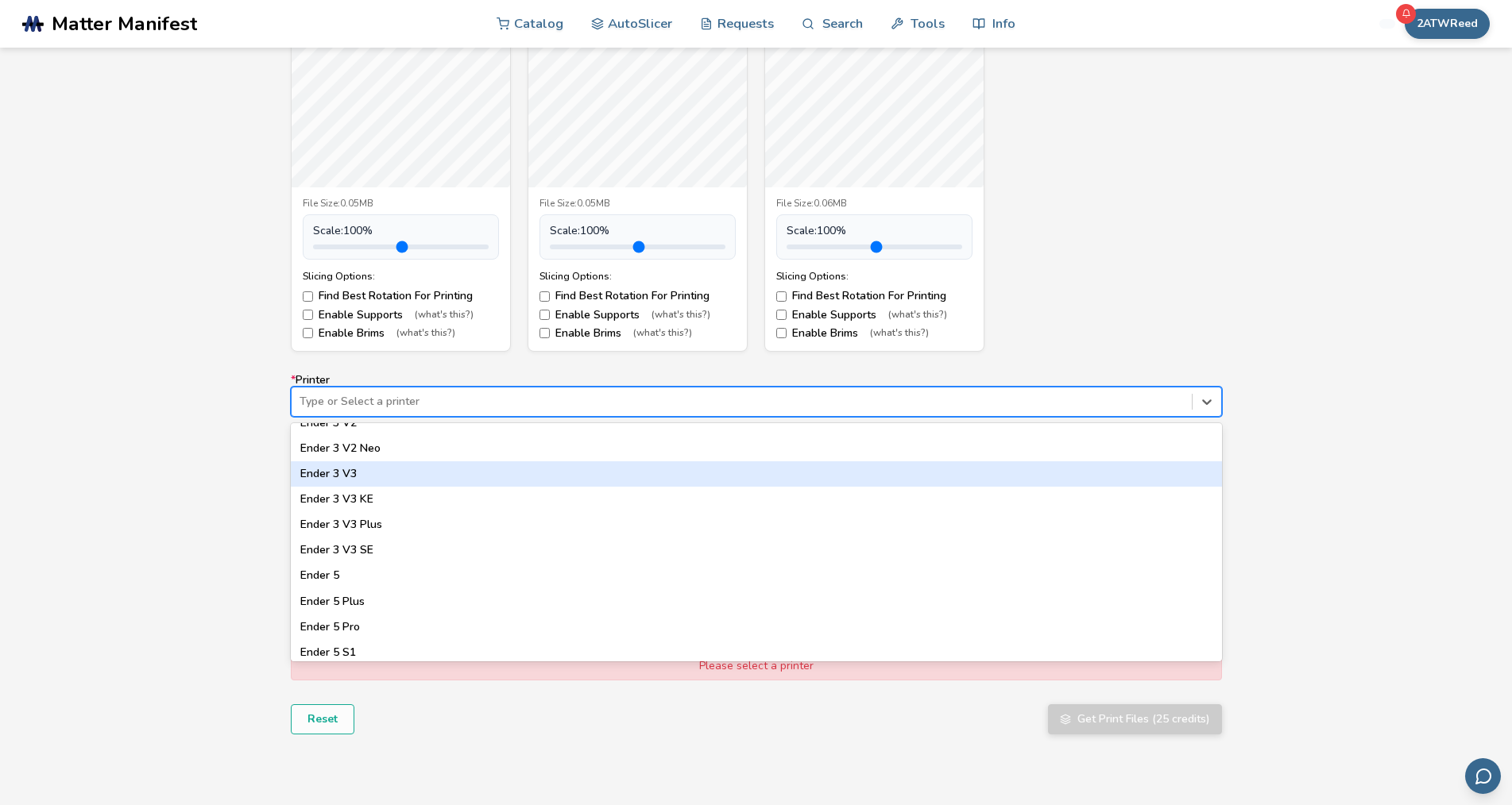
click at [339, 476] on div "Ender 3 V3" at bounding box center [756, 474] width 931 height 25
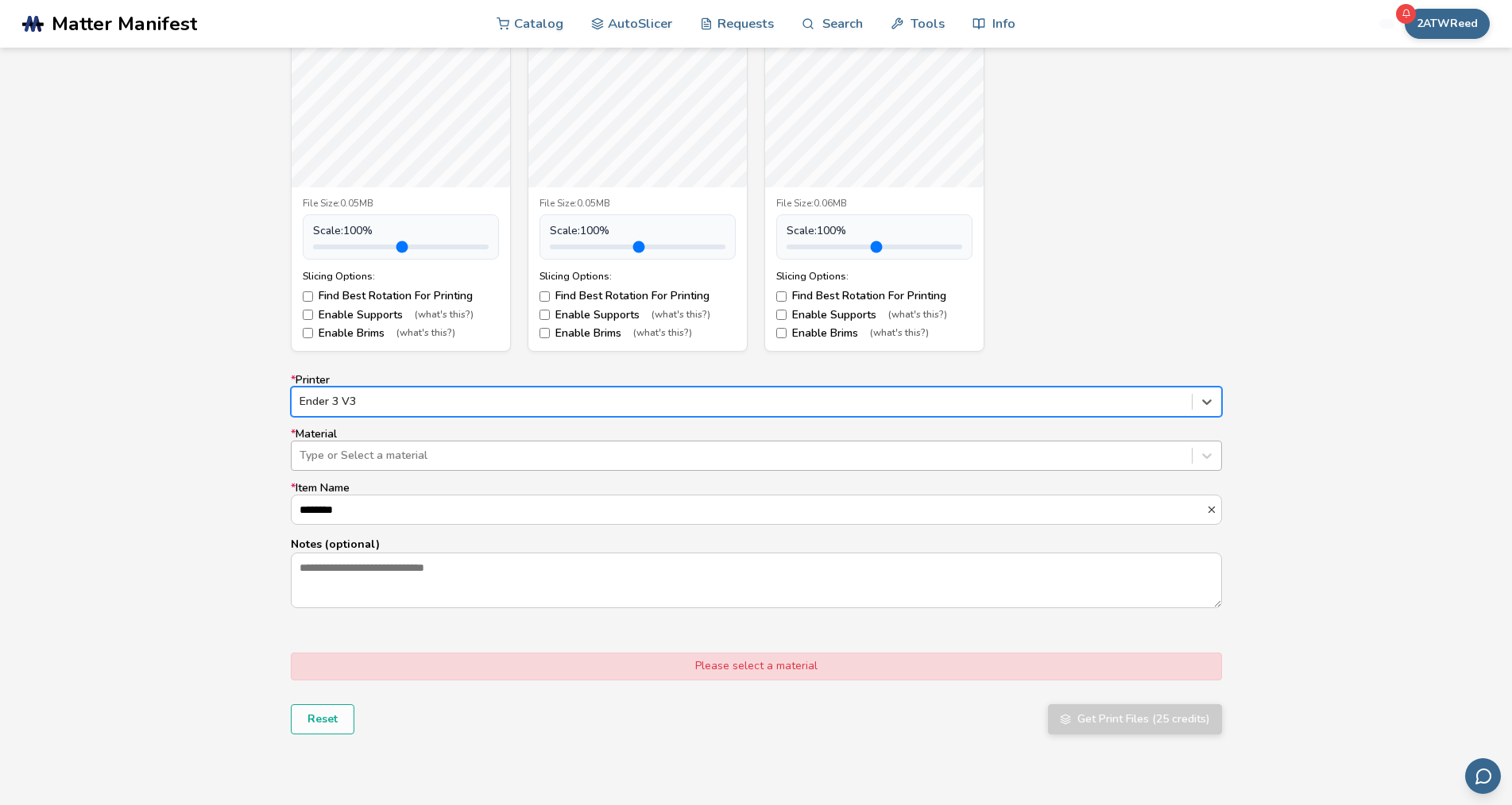
click at [391, 454] on div at bounding box center [742, 456] width 884 height 16
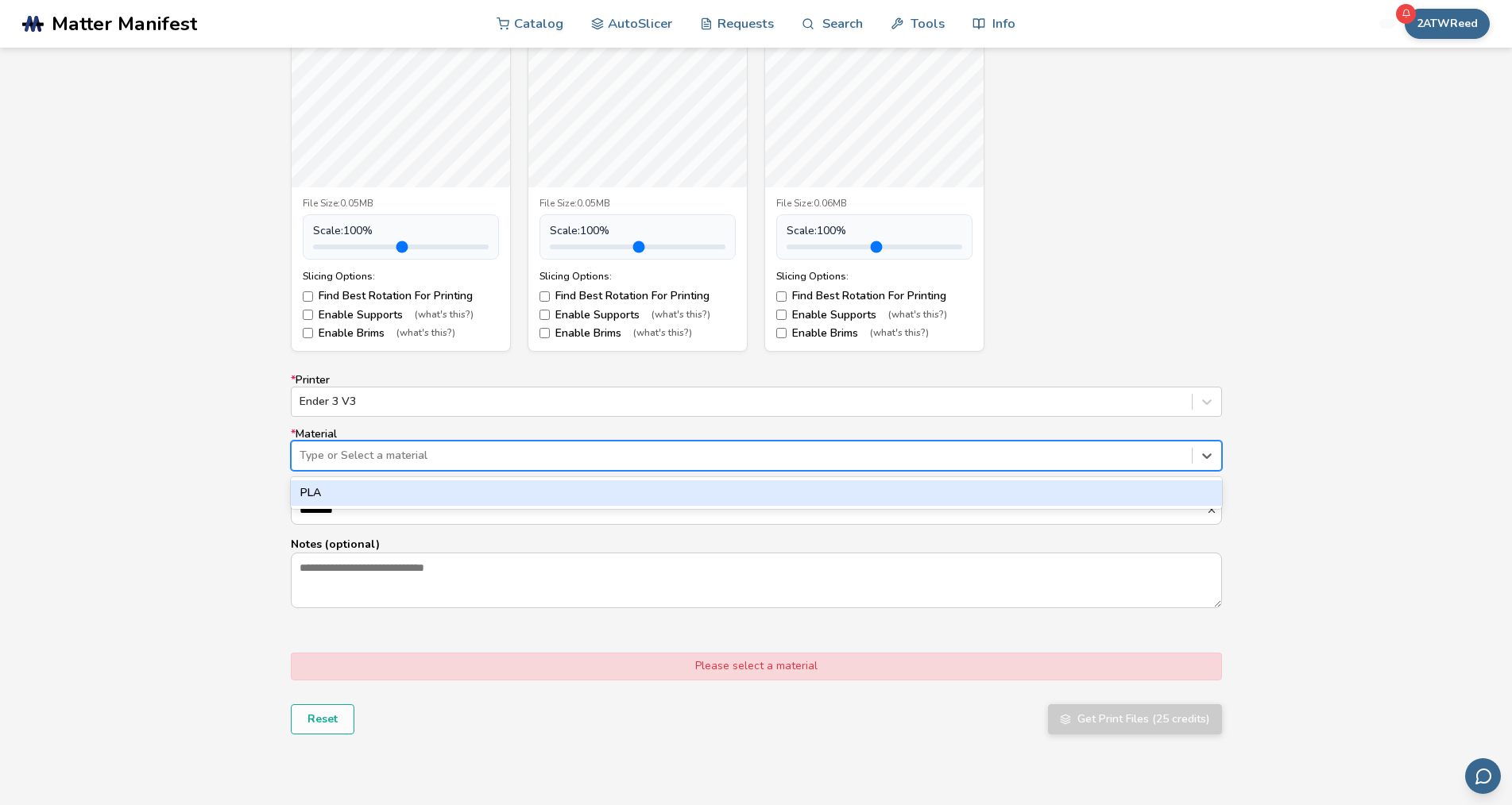
click at [343, 489] on div "PLA" at bounding box center [756, 493] width 931 height 25
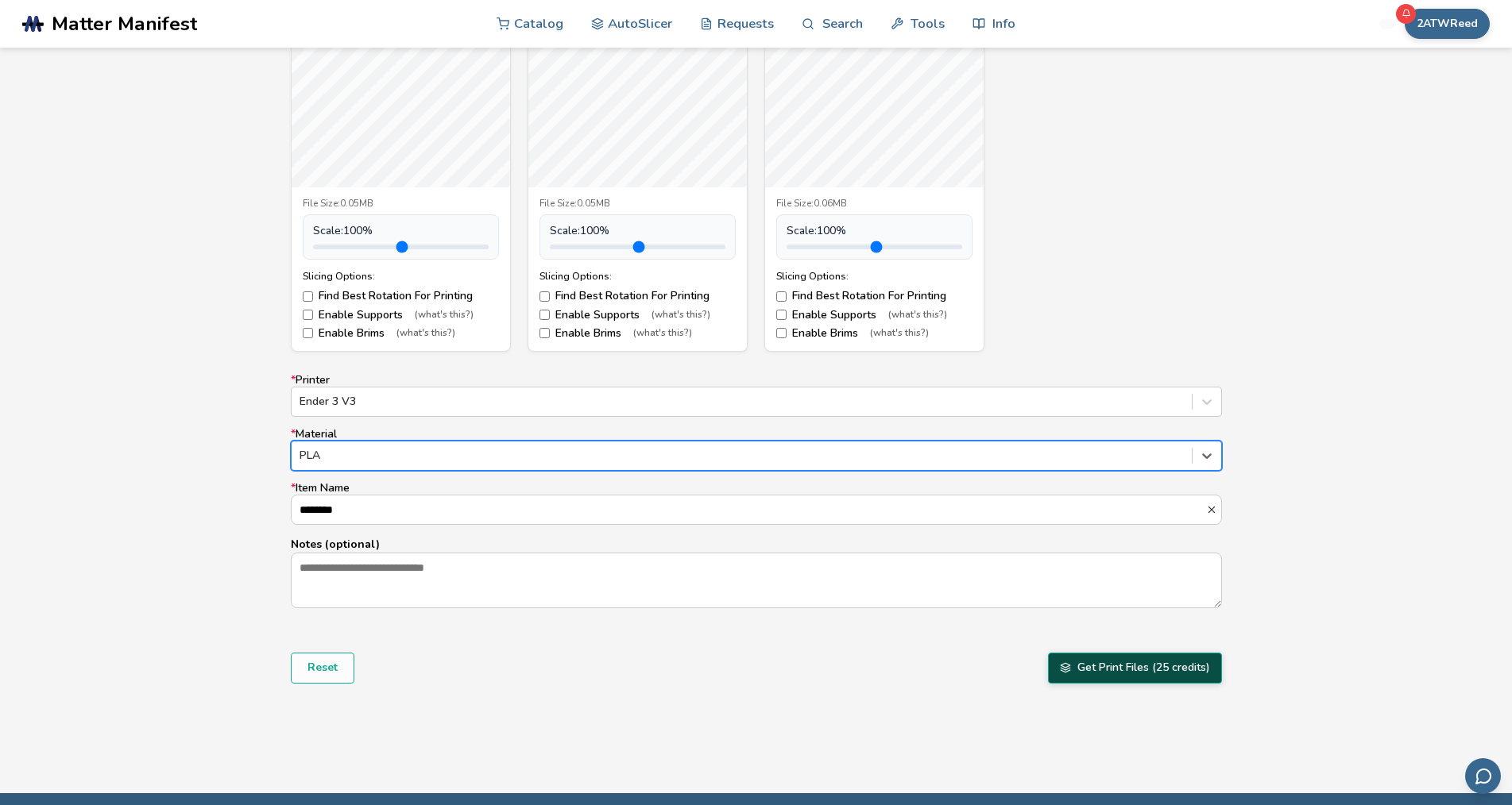
click at [1121, 671] on button "Get Print Files (25 credits)" at bounding box center [1135, 667] width 174 height 30
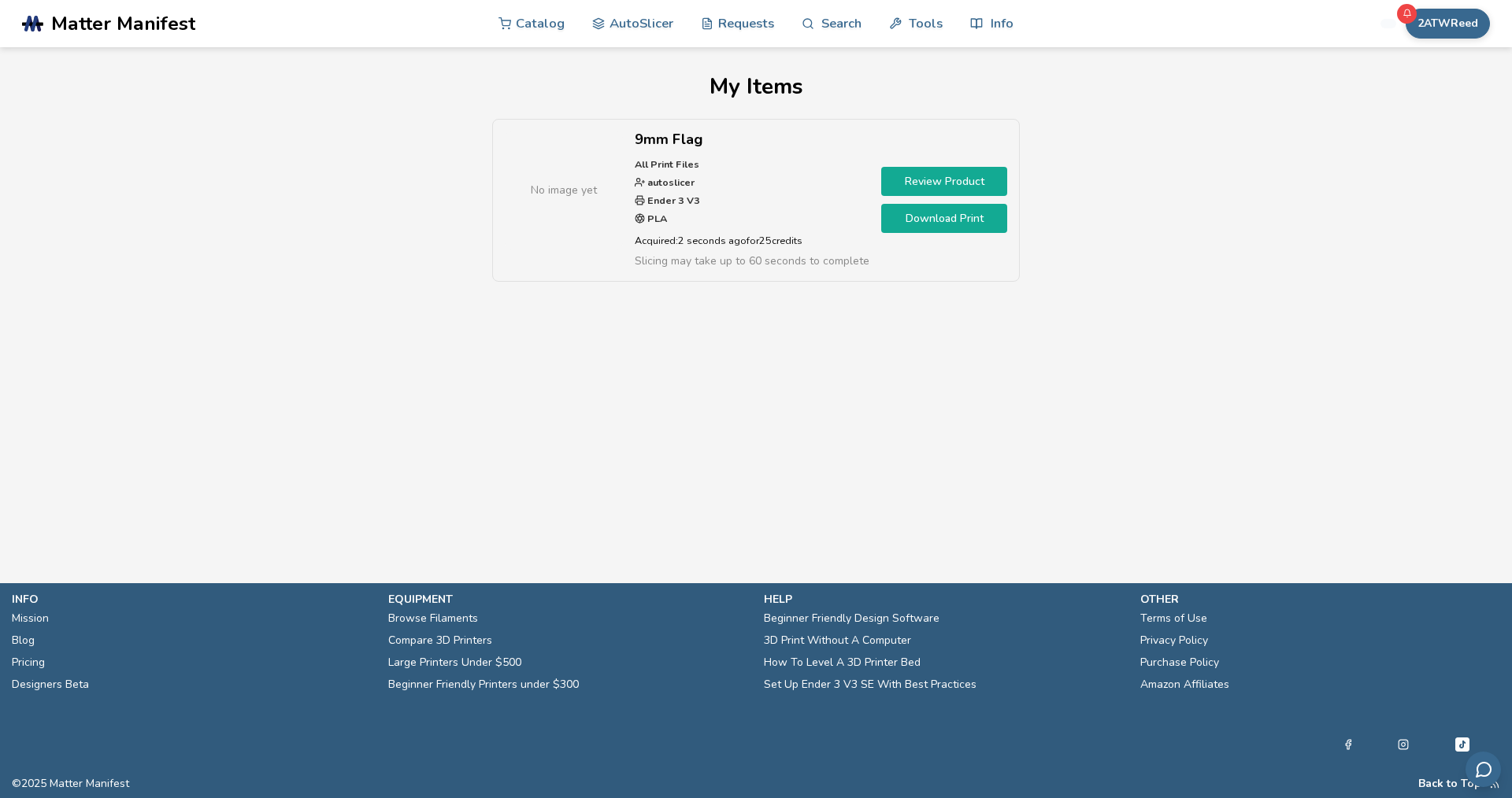
click at [933, 219] on link "Download Print" at bounding box center [943, 218] width 126 height 29
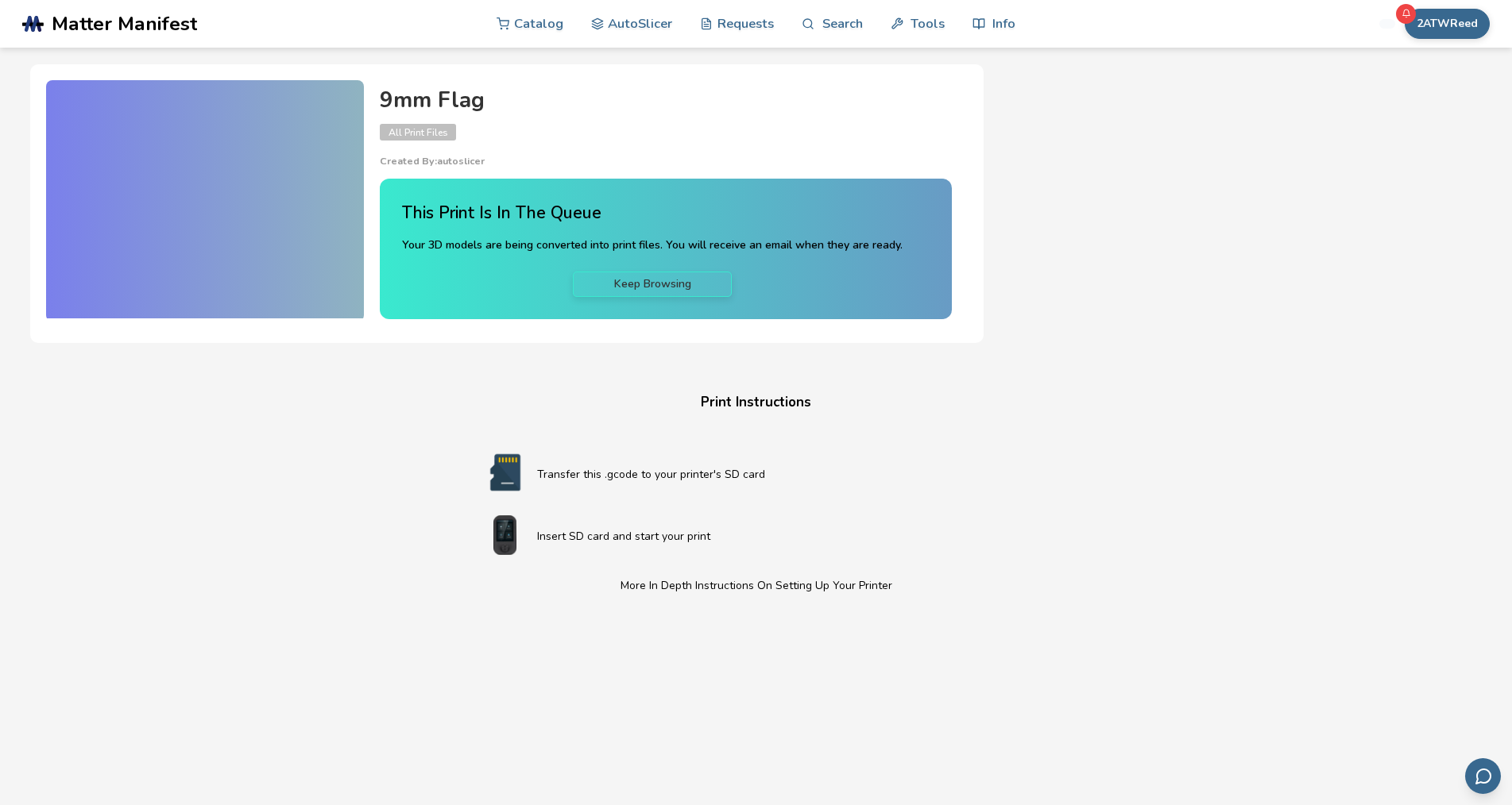
scroll to position [80, 0]
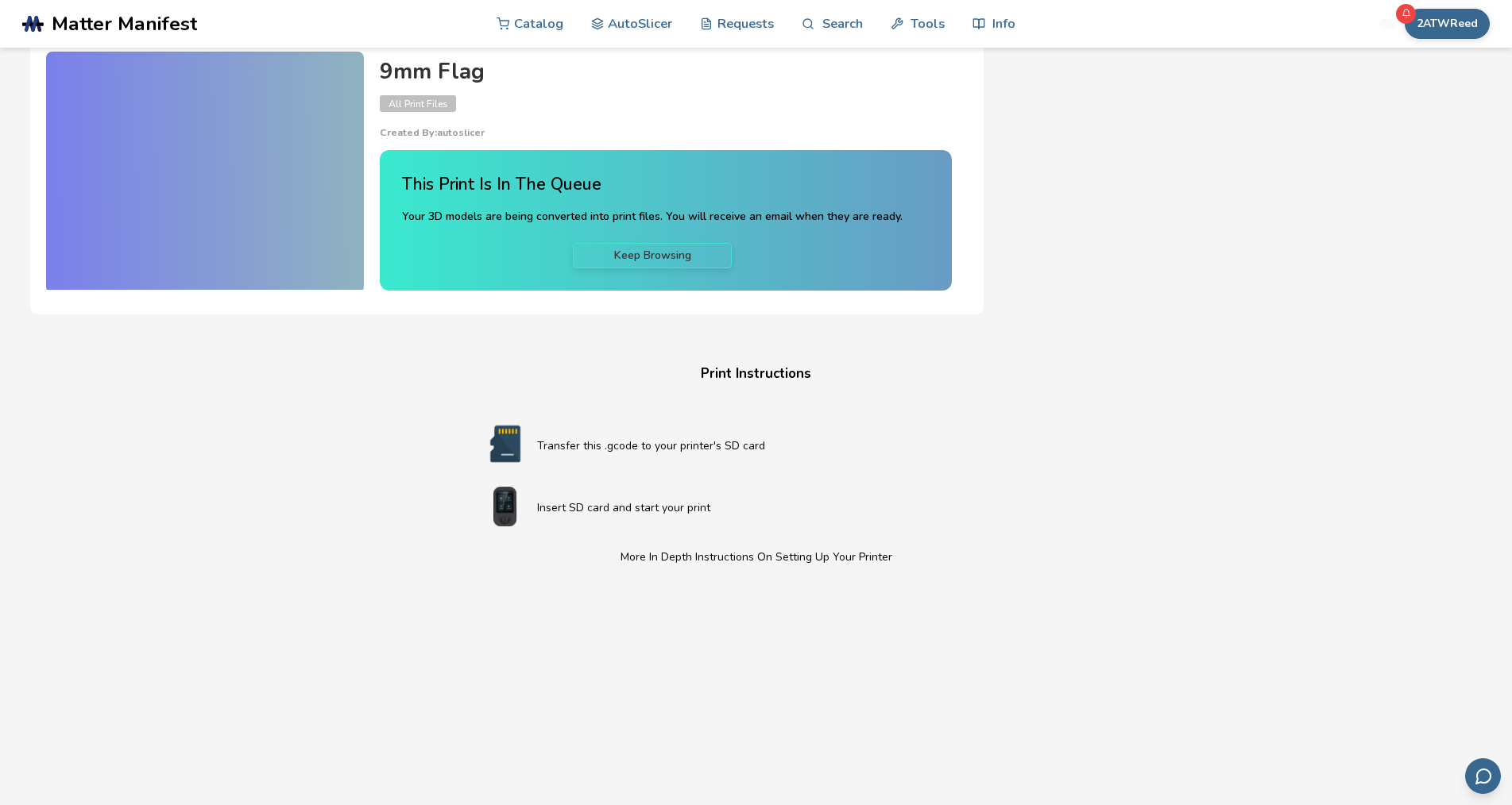
click at [502, 443] on img at bounding box center [505, 444] width 64 height 40
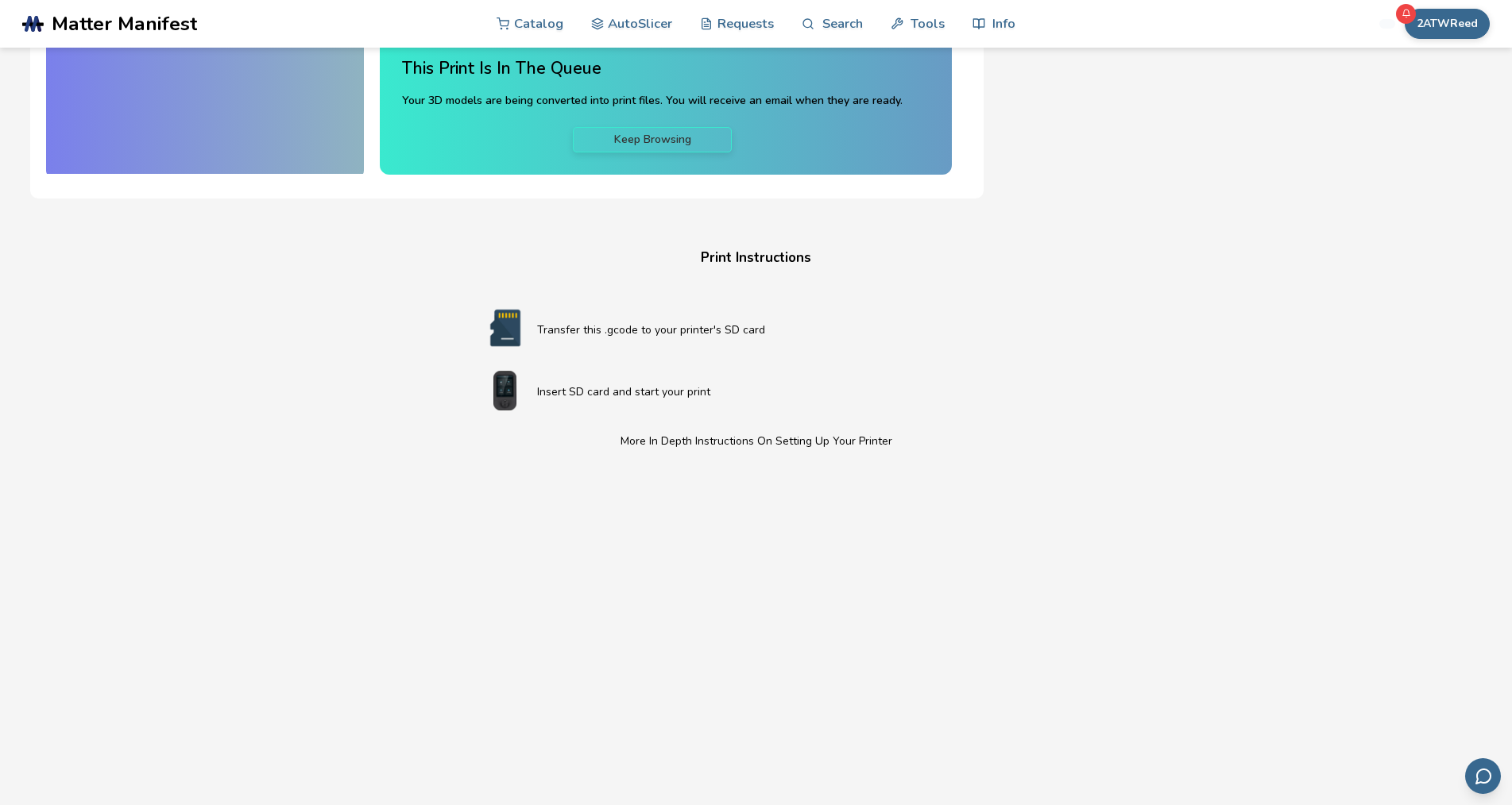
scroll to position [159, 0]
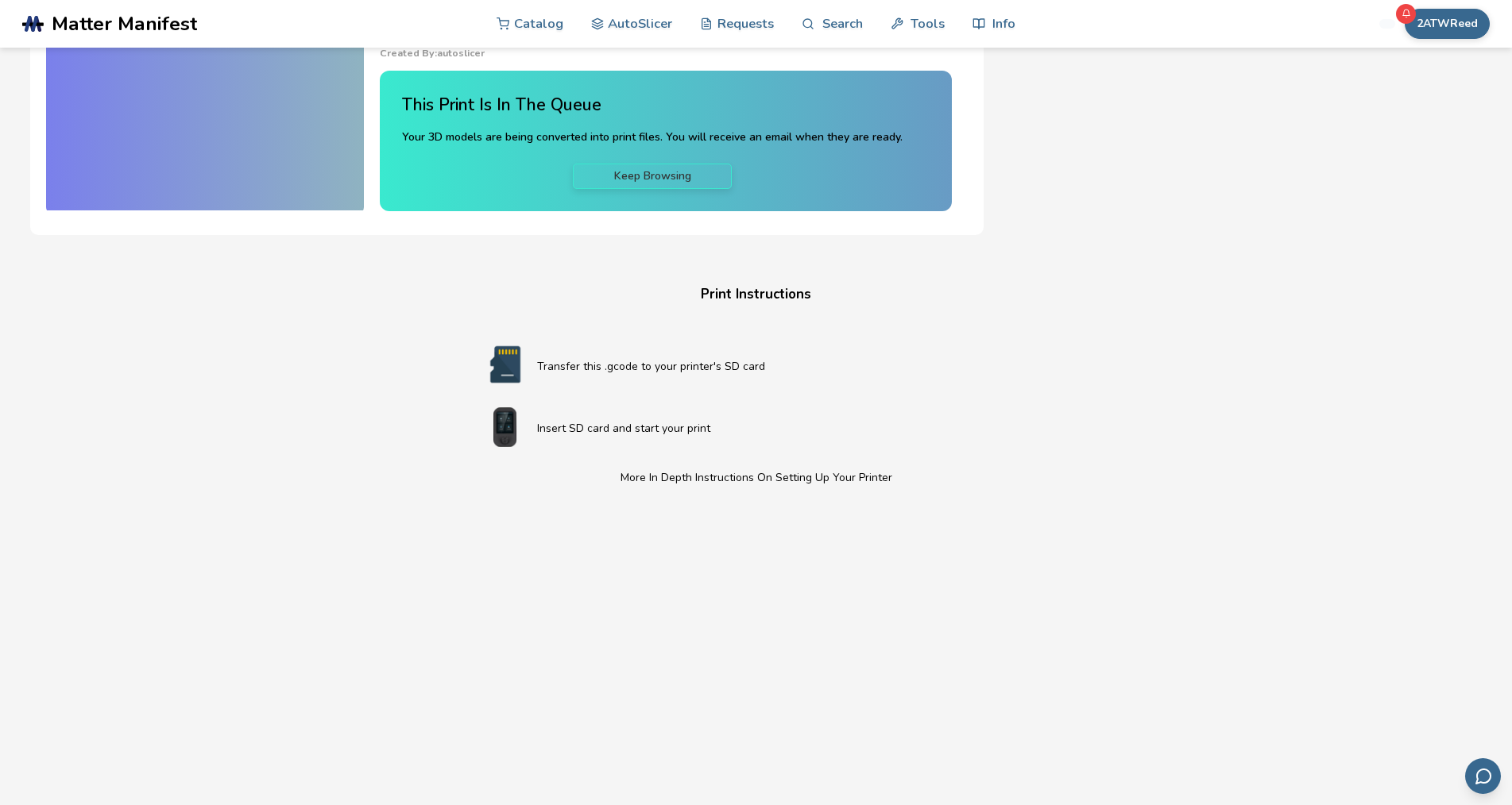
click at [506, 368] on img at bounding box center [505, 365] width 64 height 40
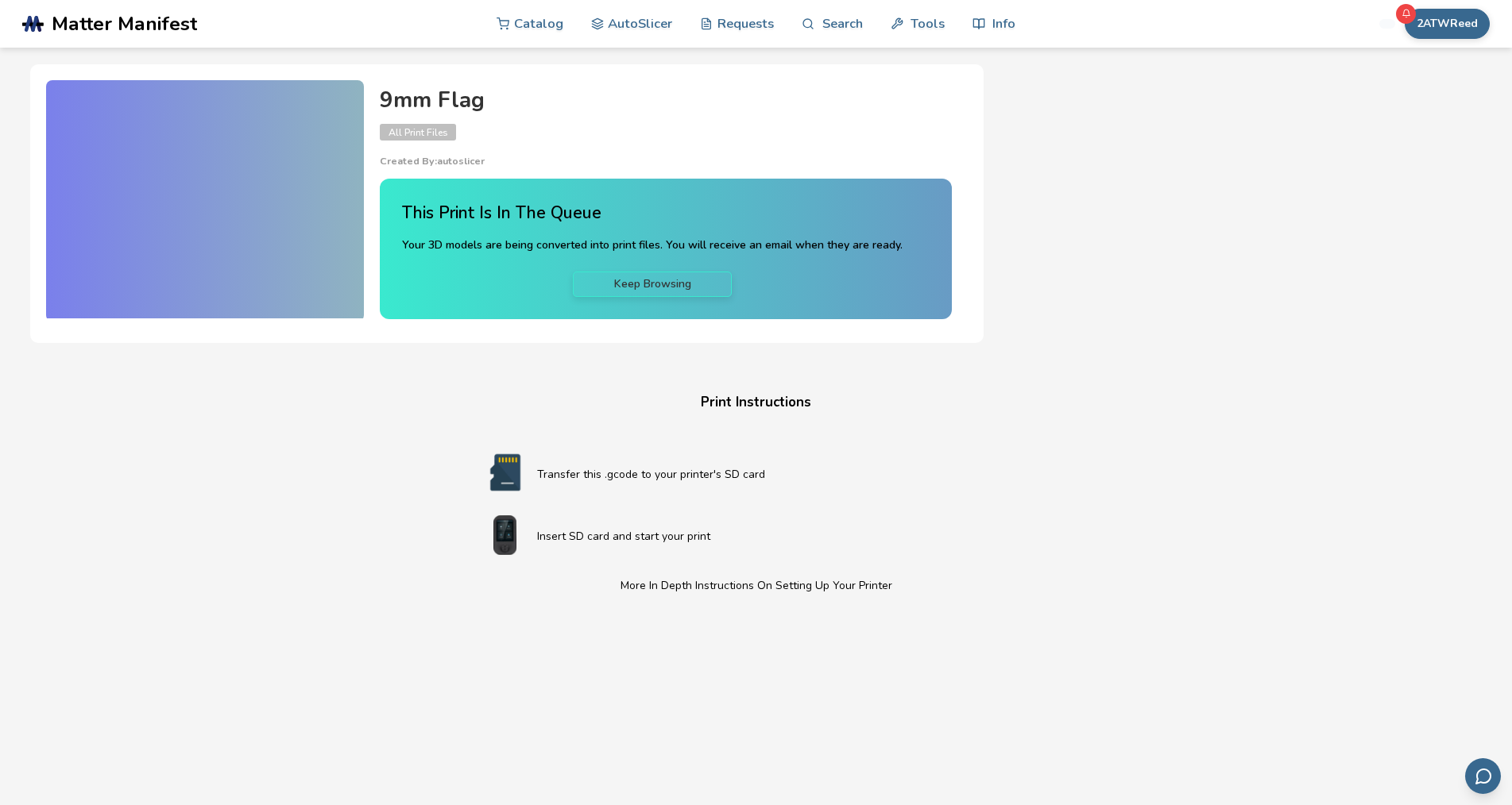
scroll to position [80, 0]
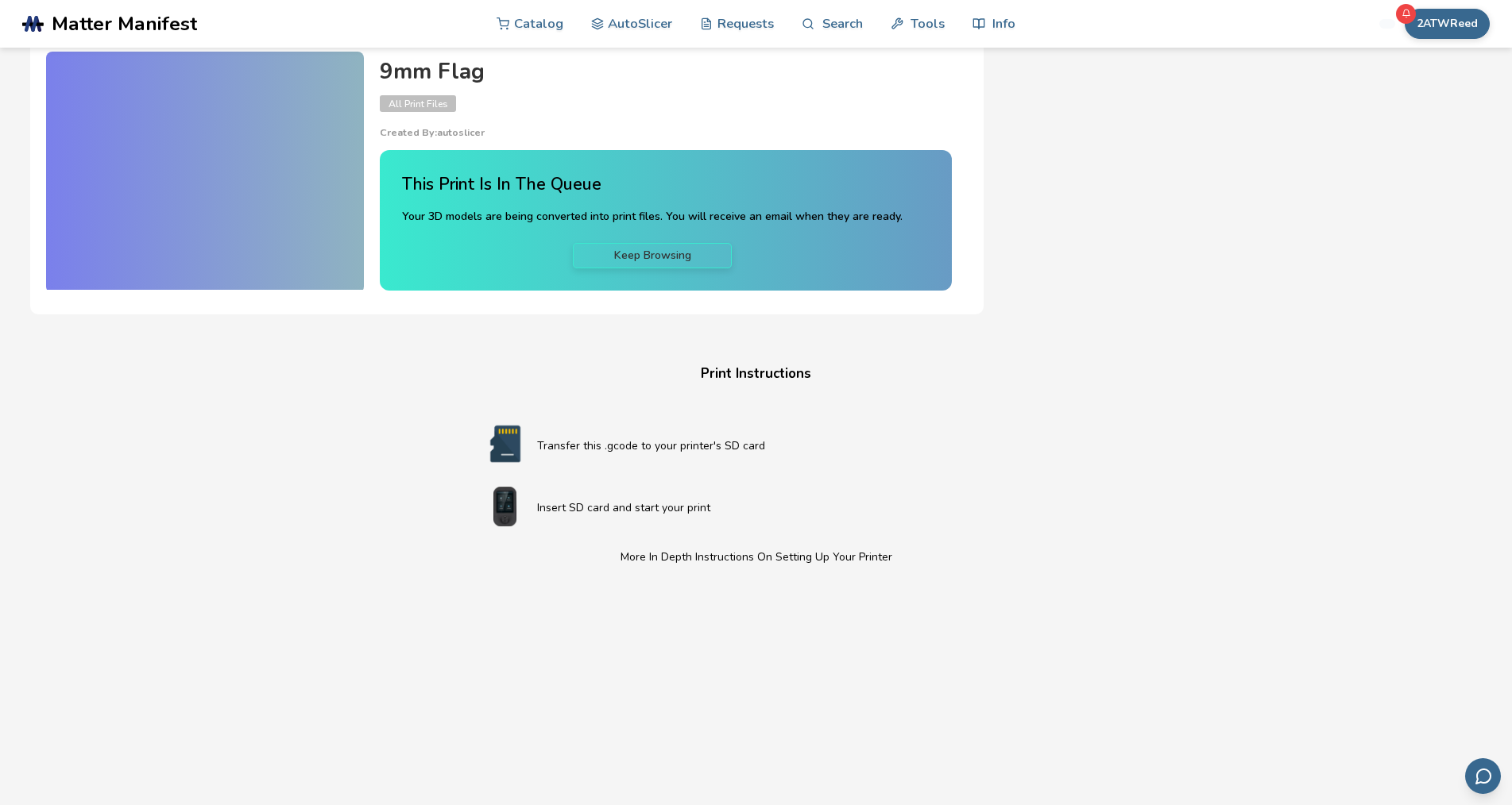
click at [644, 251] on link "Keep Browsing" at bounding box center [652, 255] width 159 height 25
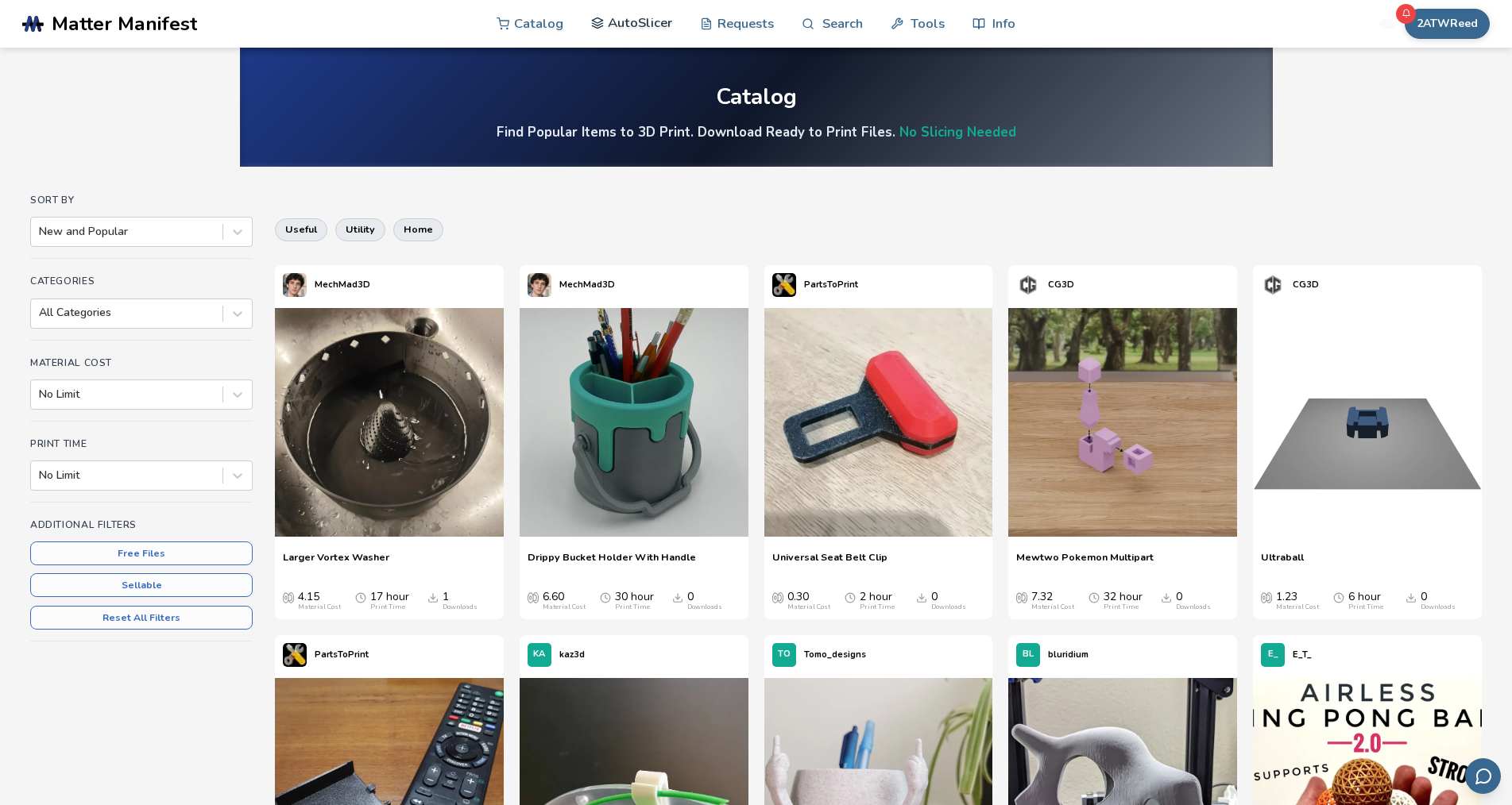
click at [637, 21] on link "AutoSlicer" at bounding box center [632, 23] width 82 height 48
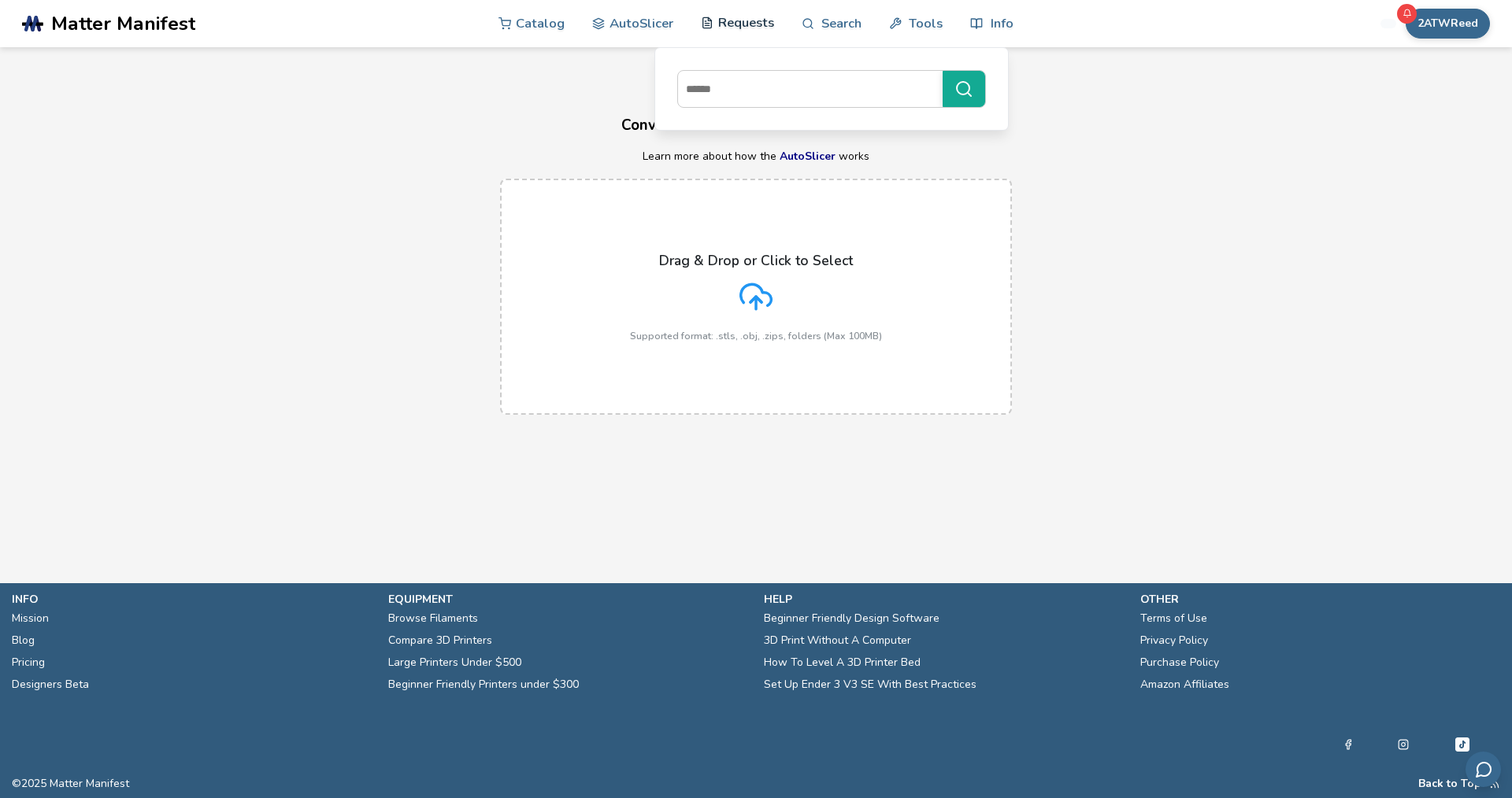
click at [739, 22] on link "Requests" at bounding box center [738, 23] width 73 height 47
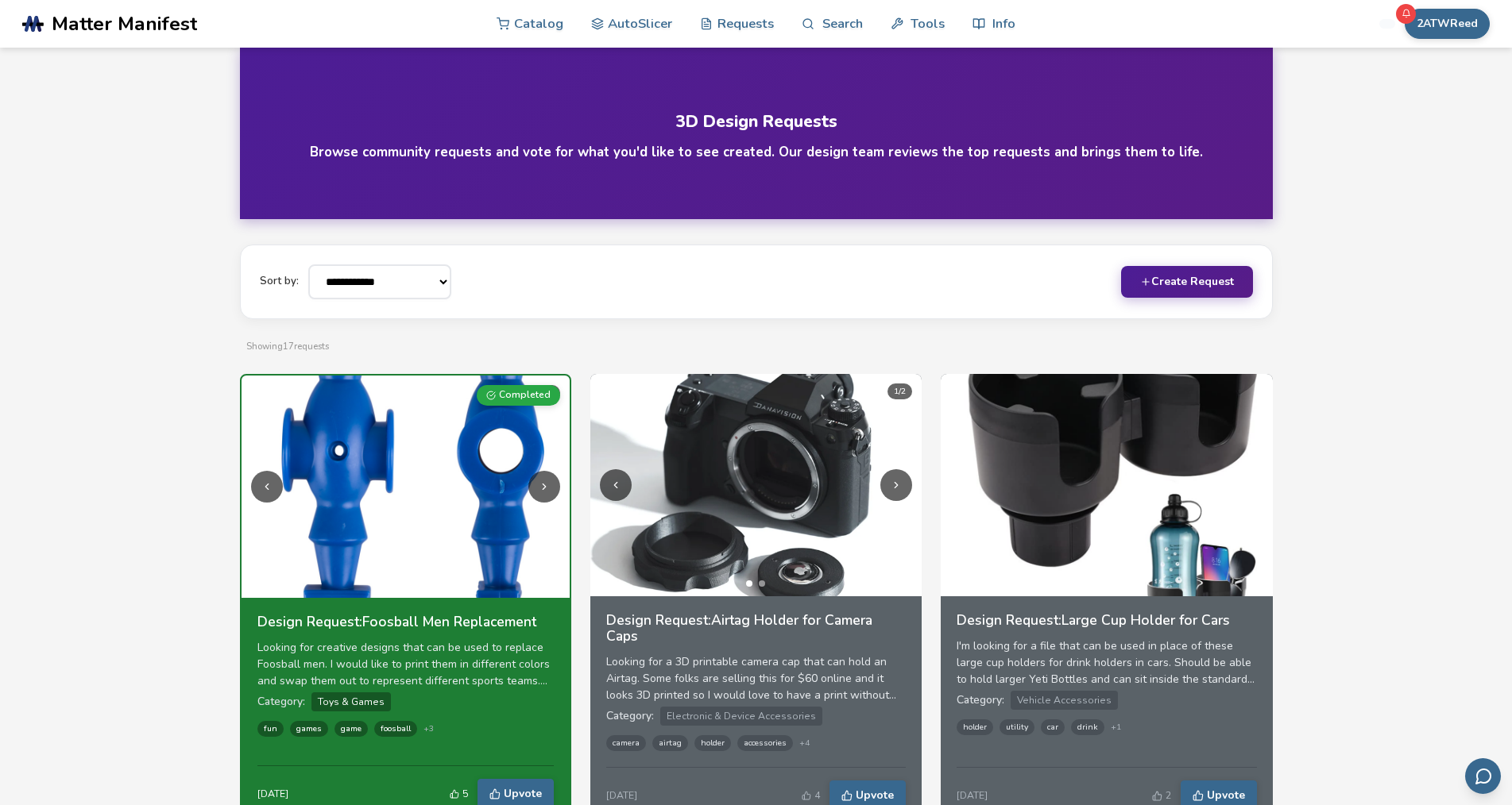
click at [1410, 17] on icon at bounding box center [1406, 14] width 10 height 10
click at [1424, 27] on button "2ATWReed" at bounding box center [1447, 24] width 85 height 30
click at [1410, 123] on button "My Items" at bounding box center [1429, 126] width 111 height 32
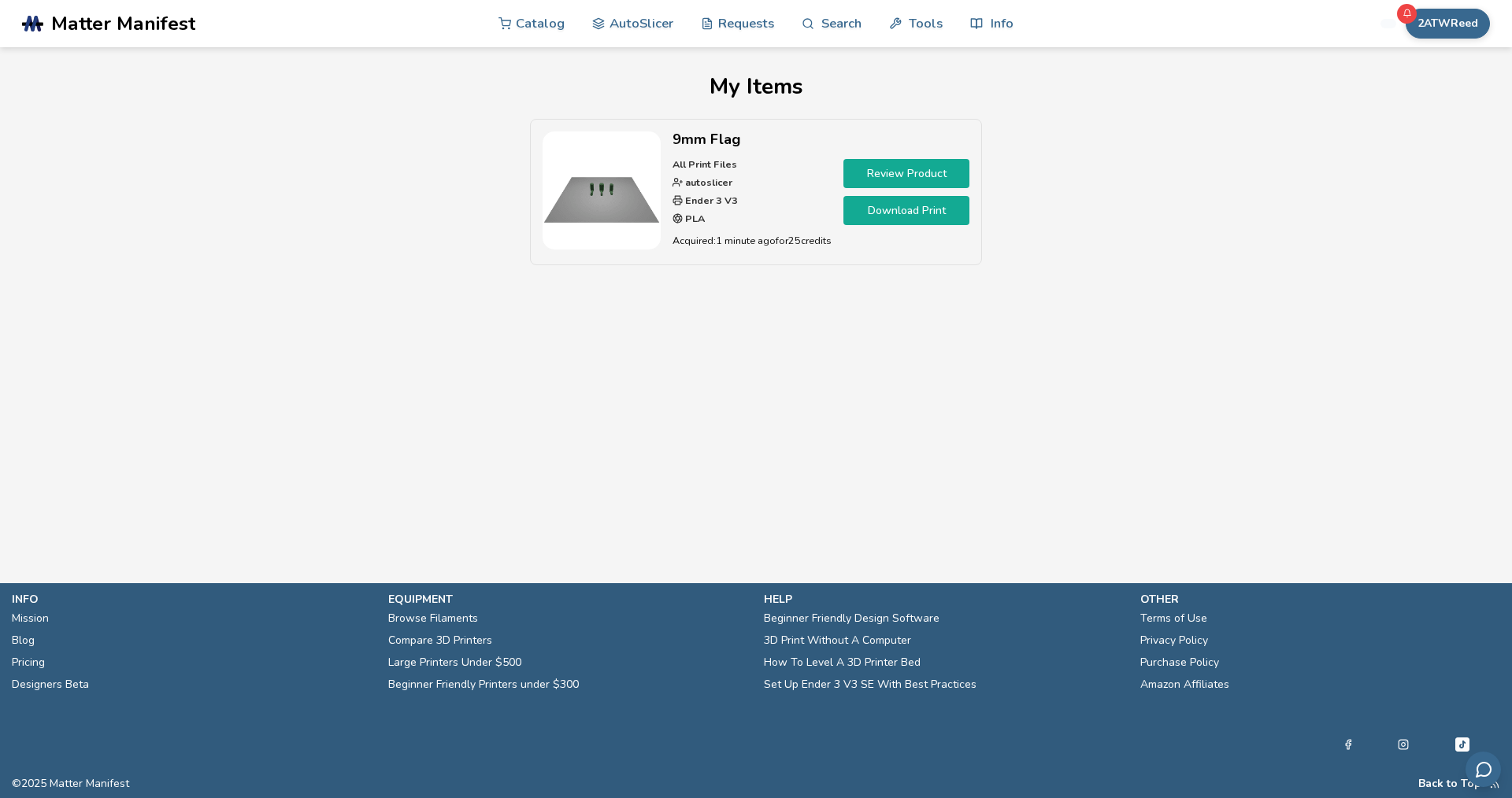
click at [921, 209] on link "Download Print" at bounding box center [906, 210] width 126 height 29
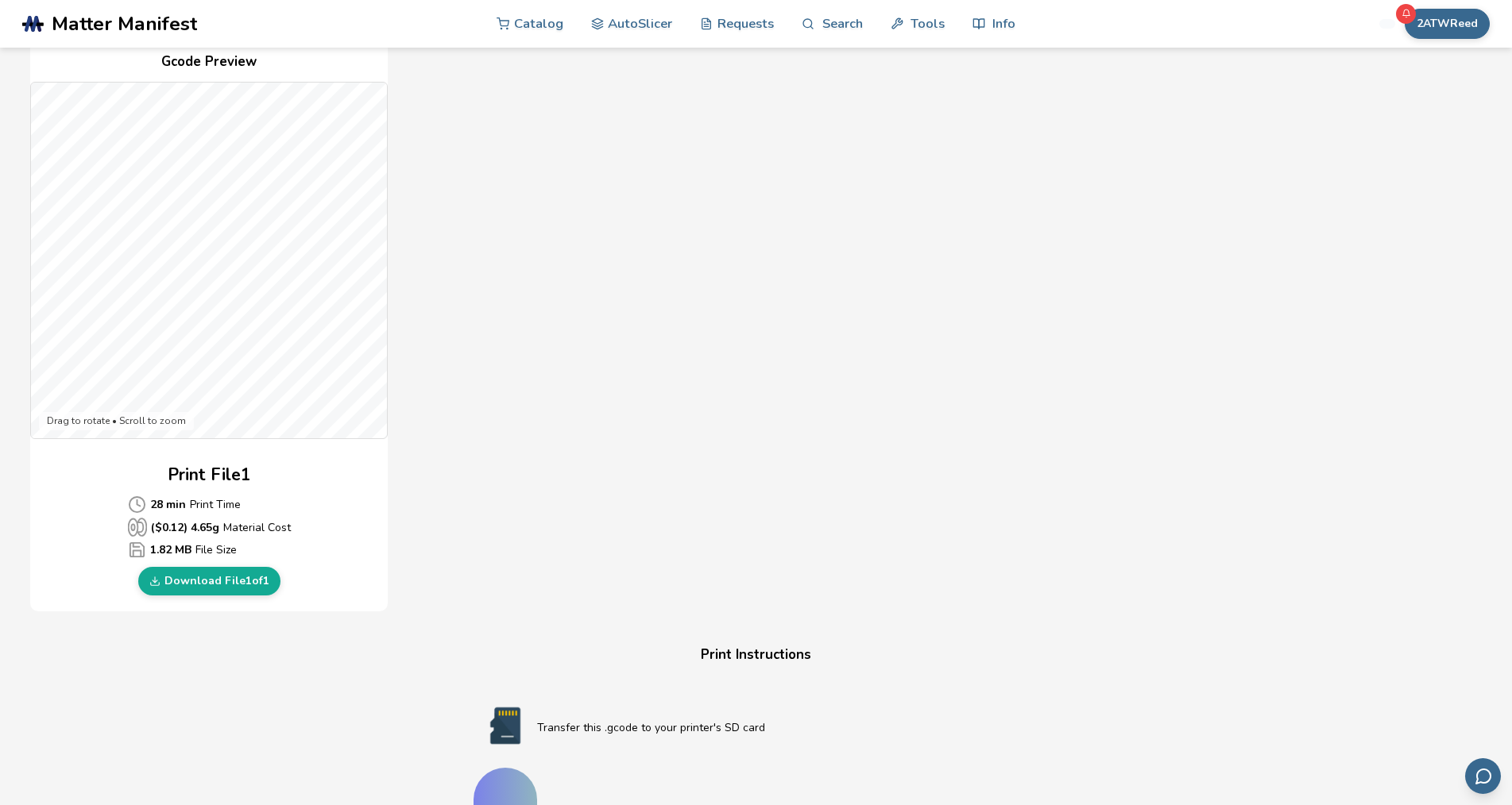
scroll to position [397, 0]
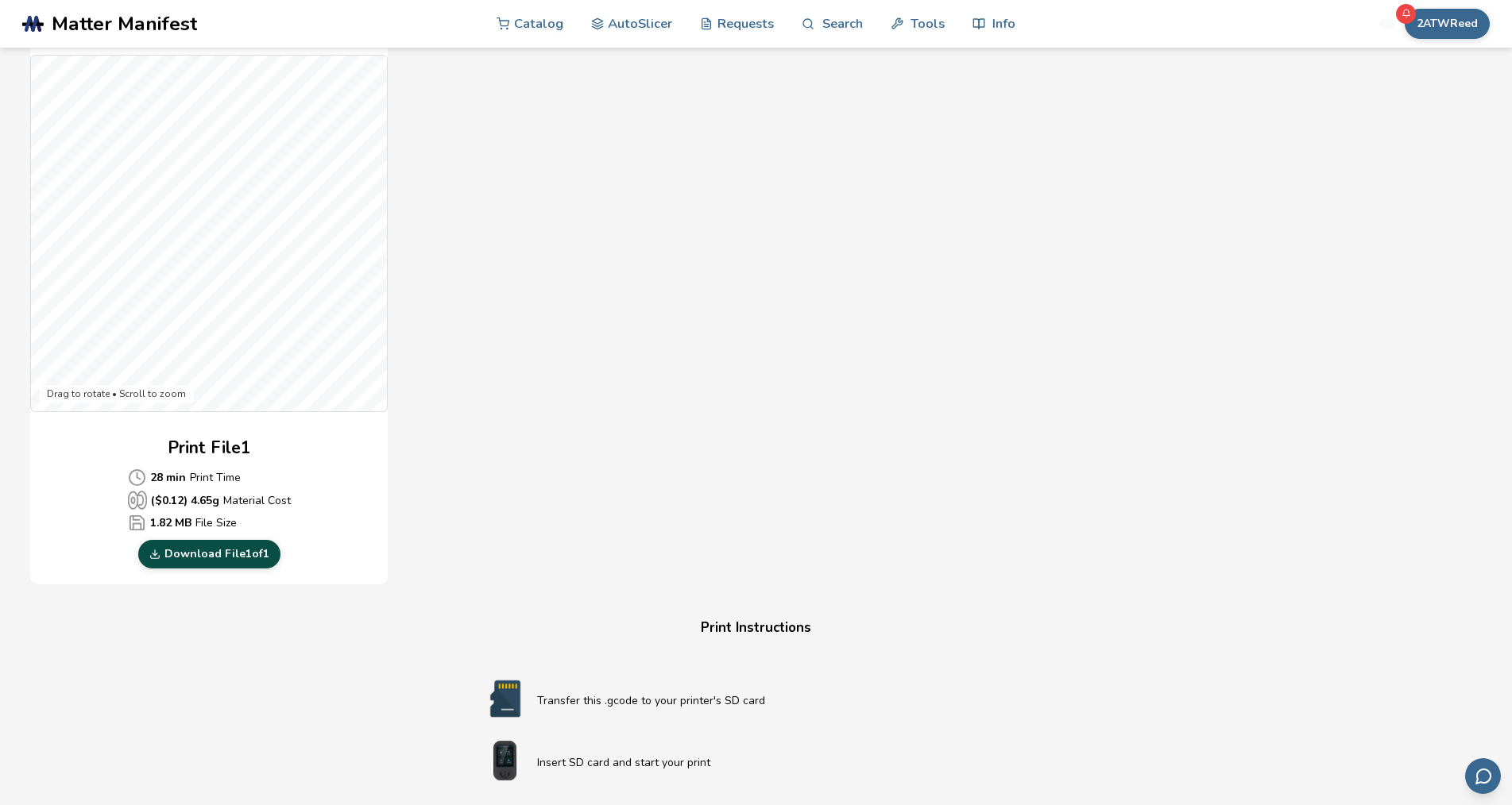
click at [212, 556] on link "Download File 1 of 1" at bounding box center [210, 554] width 143 height 29
drag, startPoint x: 1342, startPoint y: 1, endPoint x: 1384, endPoint y: 563, distance: 563.6
click at [1382, 567] on div "Download Your Print File 9mm Flag All Print Files Created By: autoslicer 1 Prin…" at bounding box center [756, 431] width 1451 height 1505
click at [1439, 15] on button "2ATWReed" at bounding box center [1447, 24] width 85 height 30
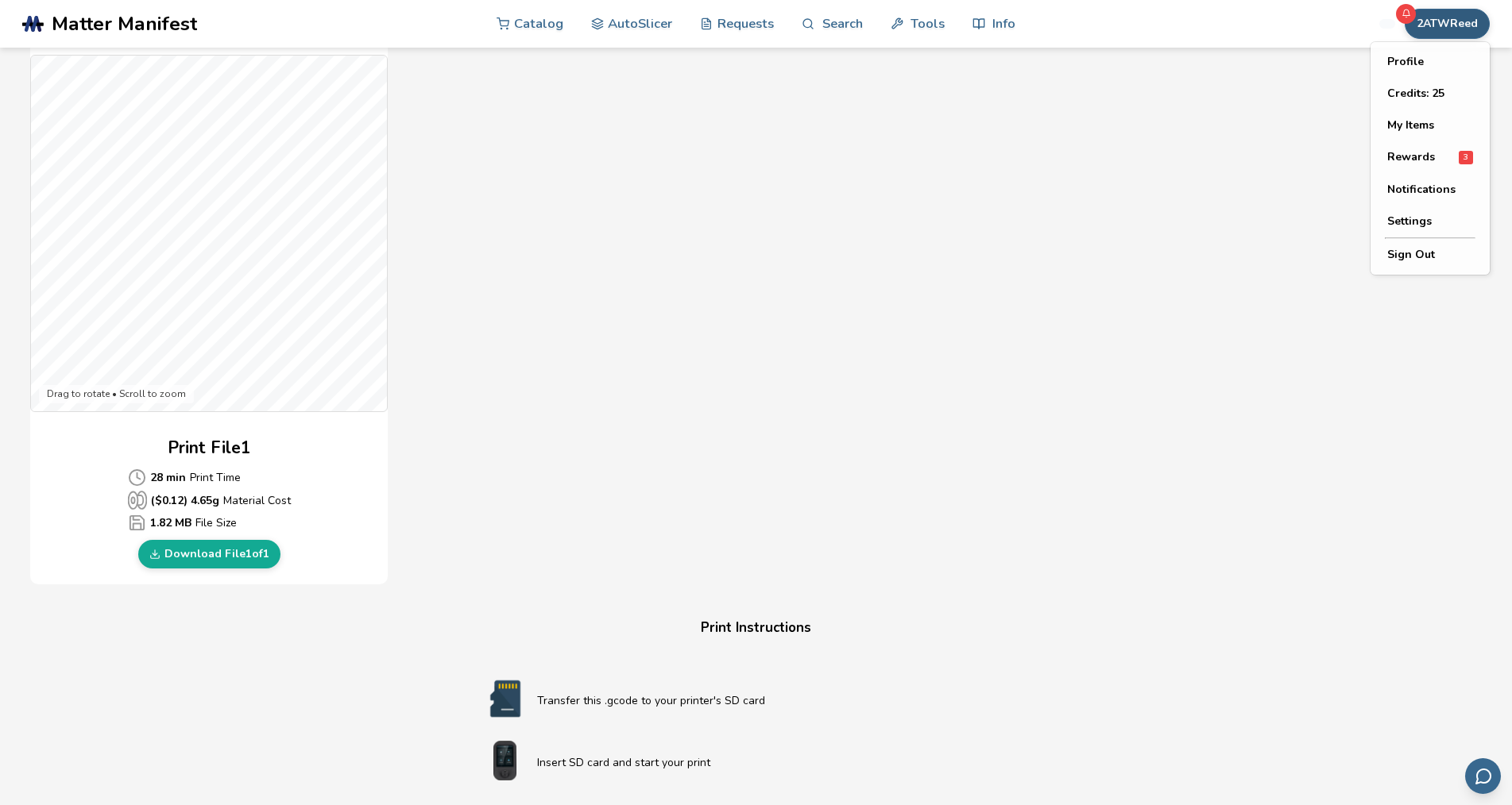
drag, startPoint x: 596, startPoint y: 411, endPoint x: 567, endPoint y: 430, distance: 34.7
click at [597, 411] on div "Gcode Preview Drag to rotate • Scroll to zoom Print File 1 28 min Print Time ($…" at bounding box center [506, 296] width 953 height 579
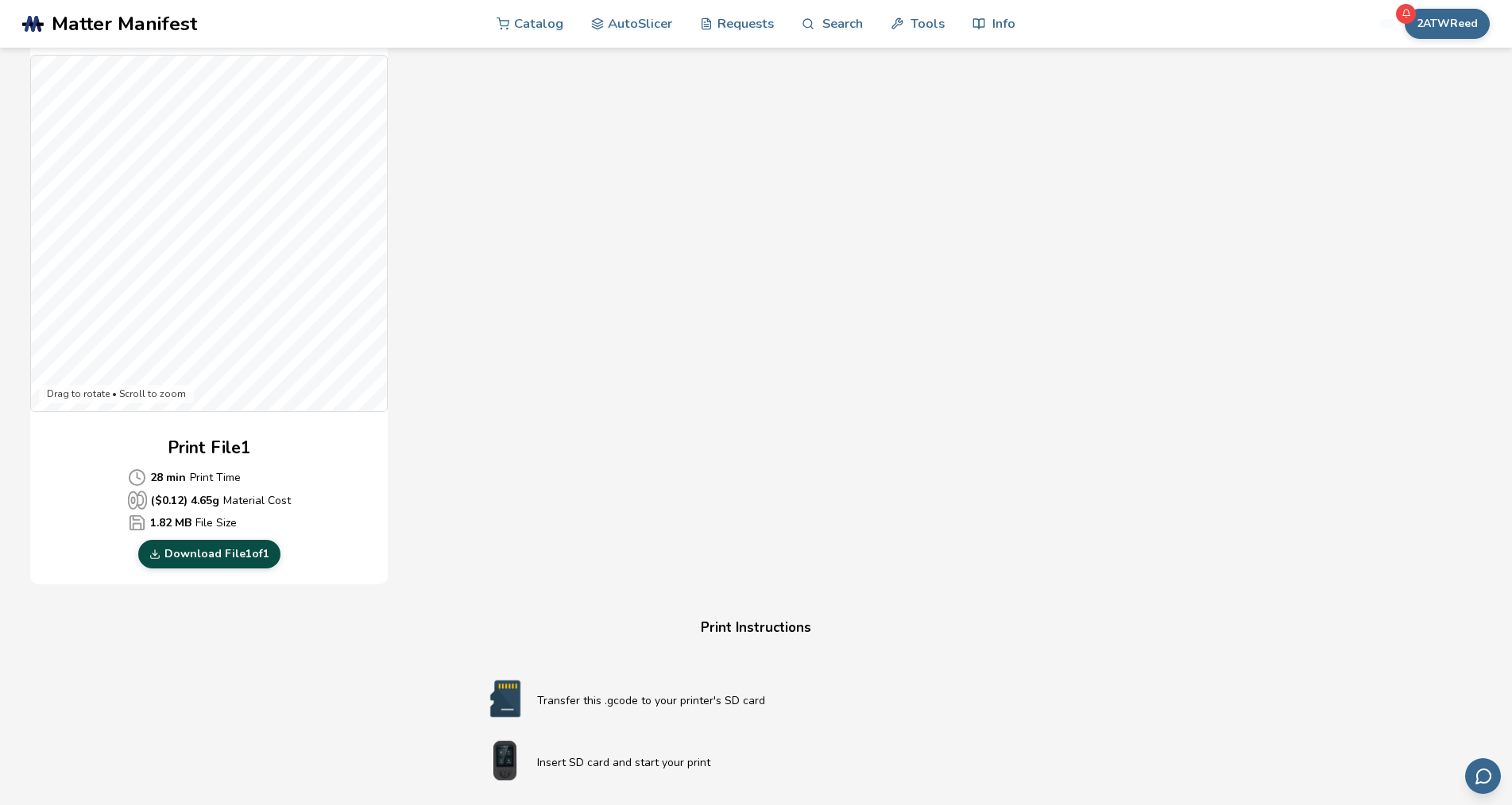
click at [197, 549] on link "Download File 1 of 1" at bounding box center [210, 554] width 143 height 29
click at [145, 547] on link "Download File 1 of 1" at bounding box center [210, 554] width 143 height 29
click at [649, 399] on div "Gcode Preview Drag to rotate • Scroll to zoom Print File 1 28 min Print Time ($…" at bounding box center [506, 296] width 953 height 579
click at [1062, 341] on div "Download Your Print File 9mm Flag All Print Files Created By: autoslicer 1 Prin…" at bounding box center [756, 431] width 1451 height 1505
click at [1455, 17] on button "2ATWReed" at bounding box center [1447, 24] width 85 height 30
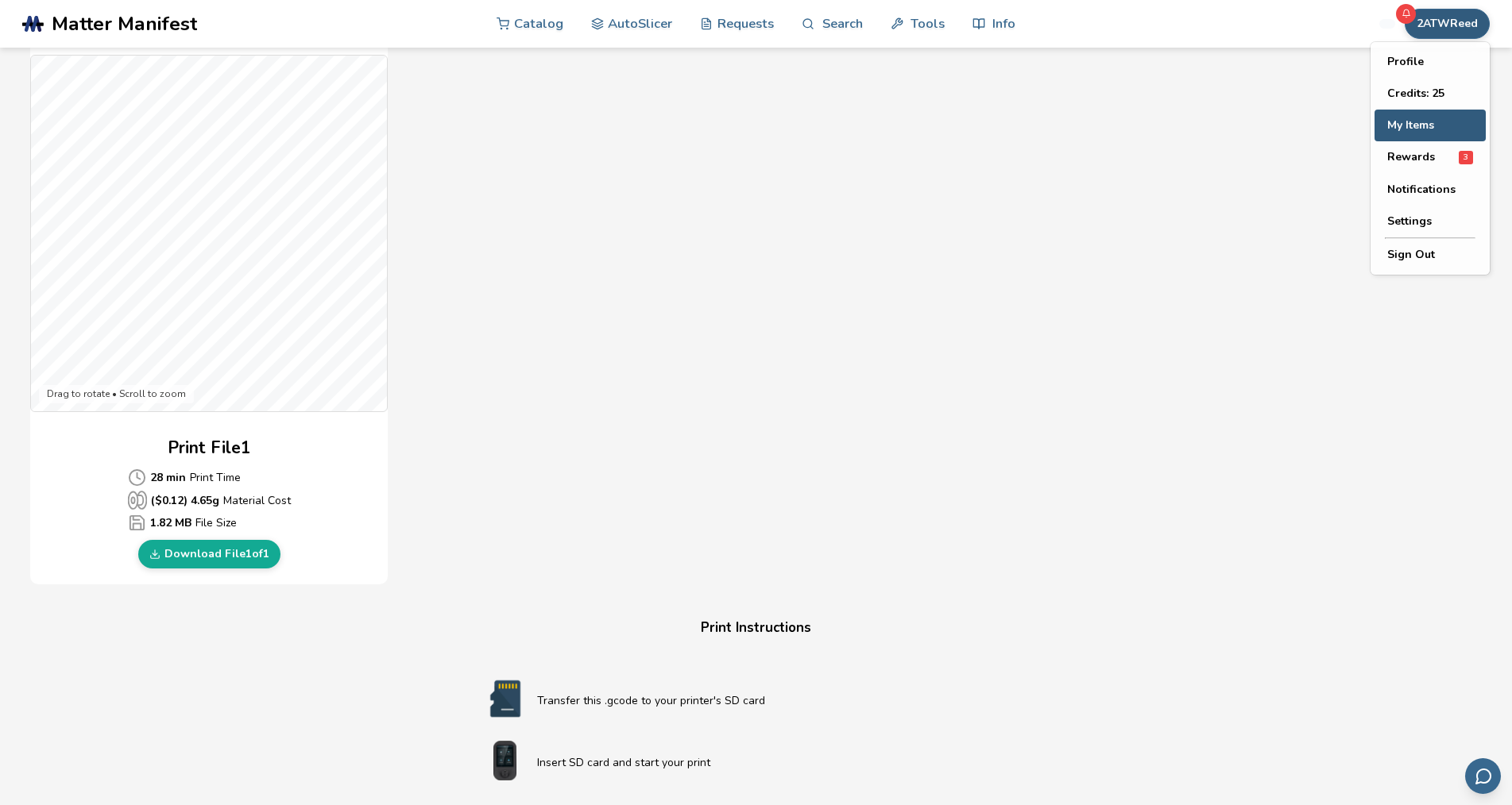
click at [1401, 126] on button "My Items" at bounding box center [1429, 126] width 111 height 32
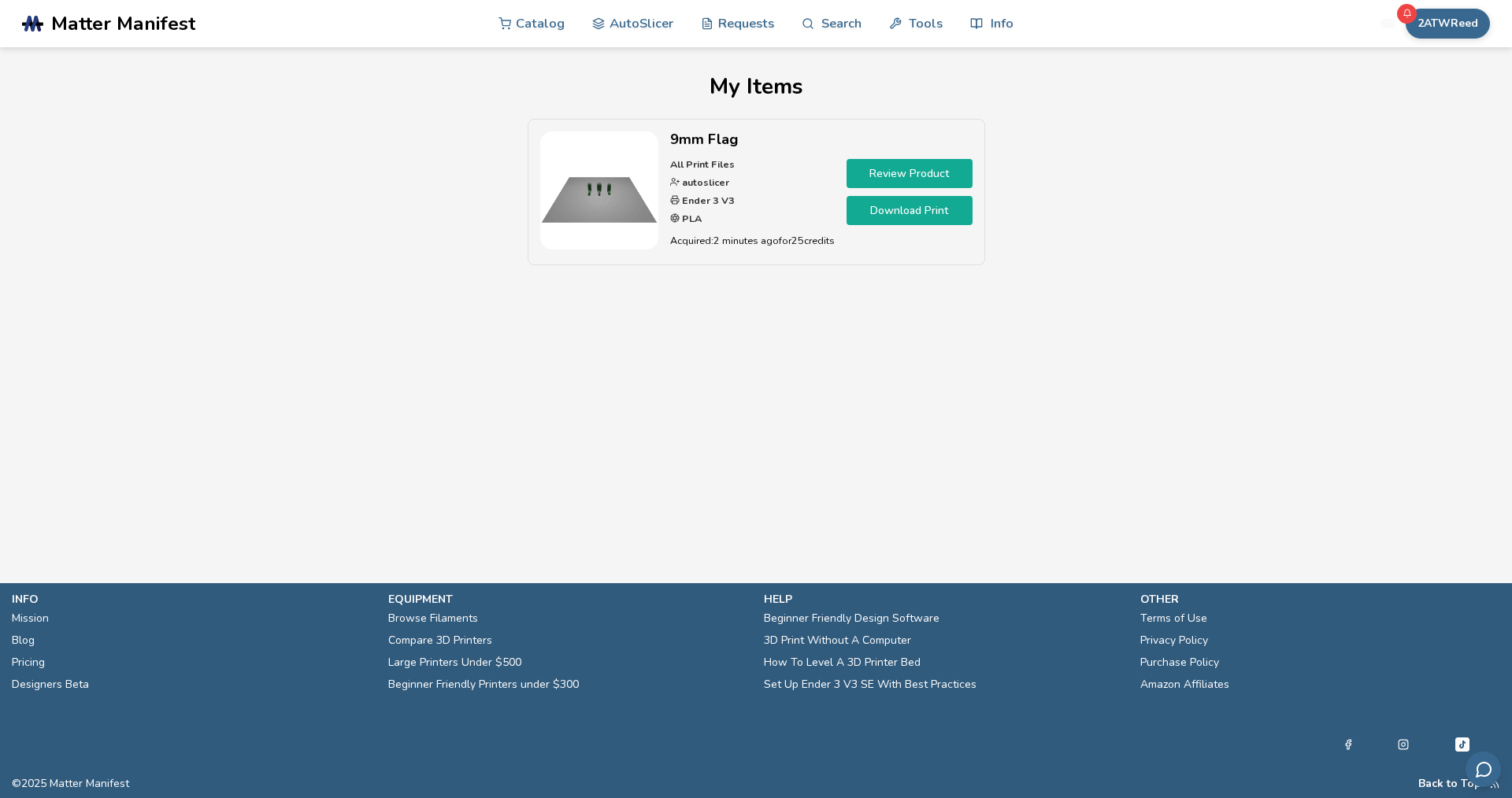
click at [900, 206] on link "Download Print" at bounding box center [909, 210] width 126 height 29
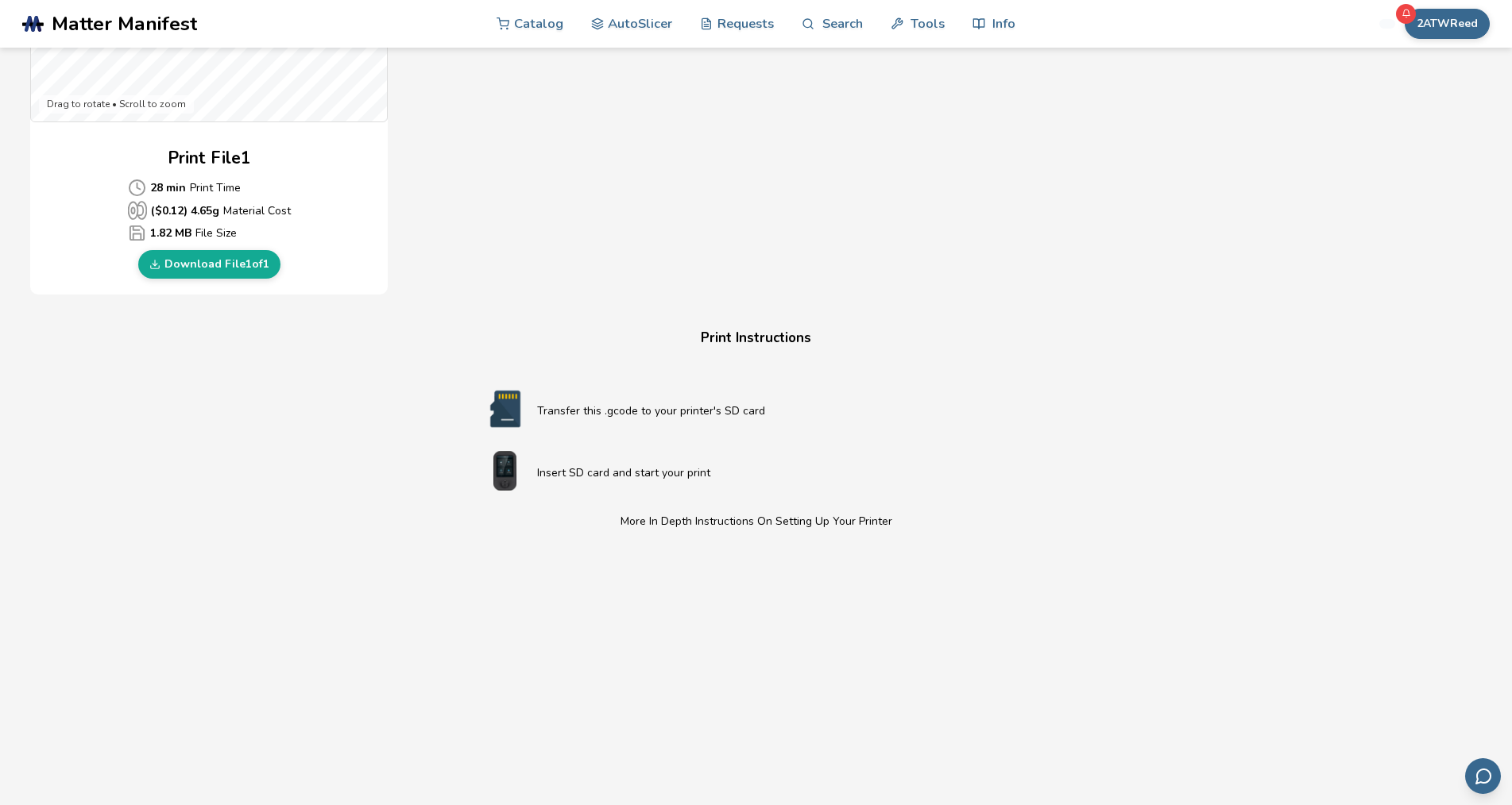
scroll to position [607, 0]
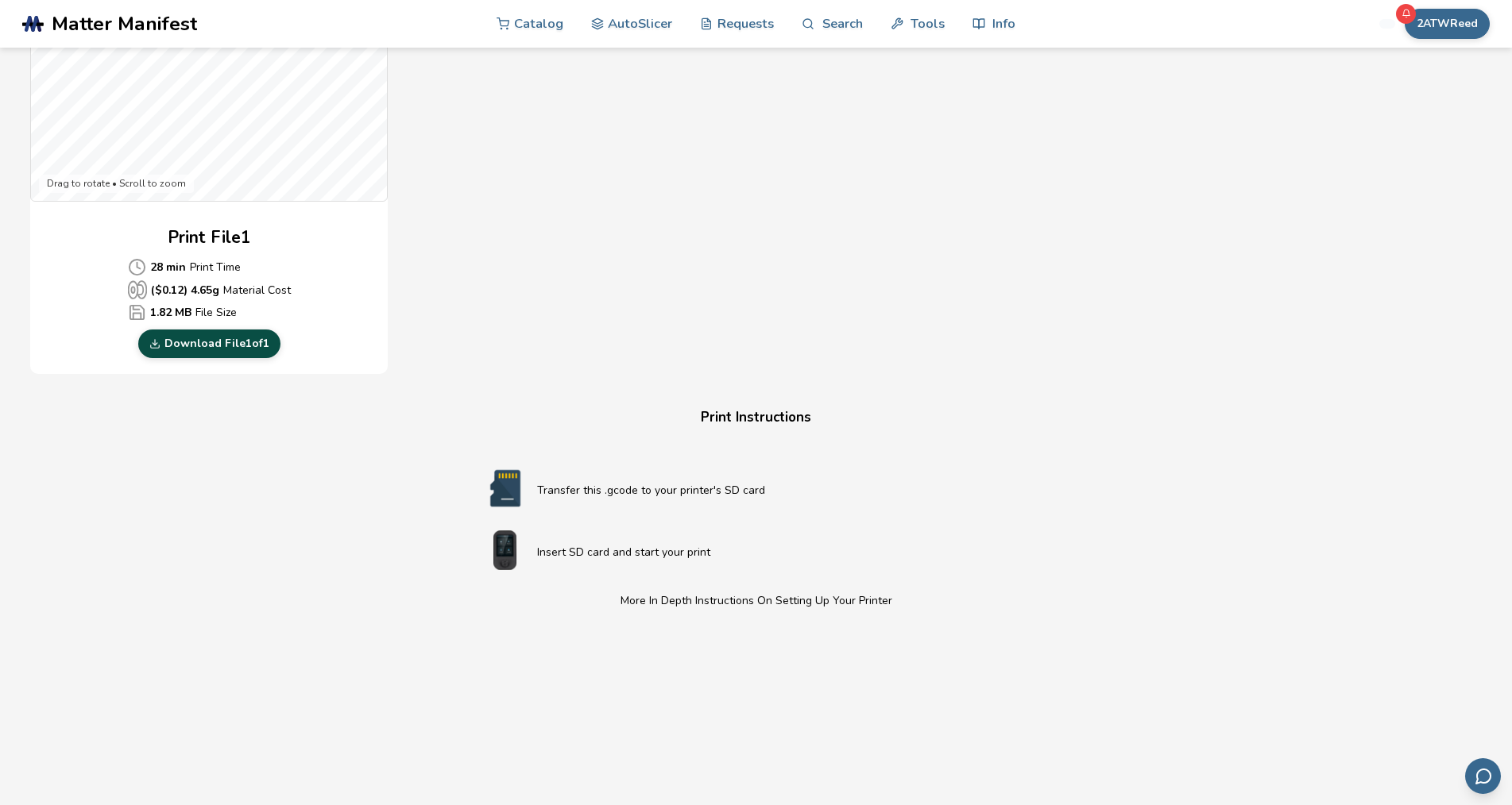
click at [210, 340] on link "Download File 1 of 1" at bounding box center [210, 343] width 143 height 29
click at [1168, 348] on div "Download Your Print File 9mm Flag All Print Files Created By: autoslicer 1 Prin…" at bounding box center [756, 220] width 1451 height 1505
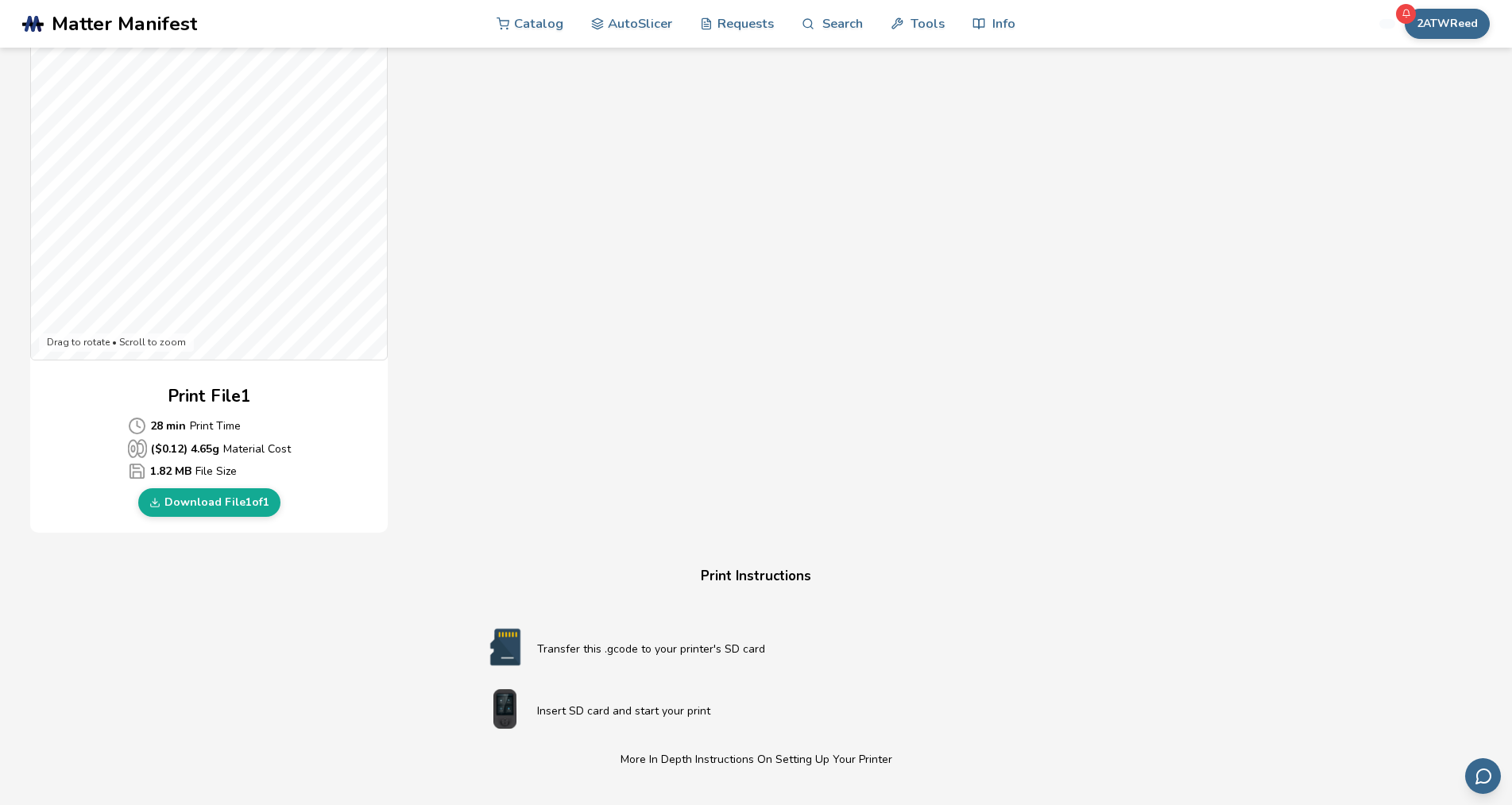
scroll to position [369, 0]
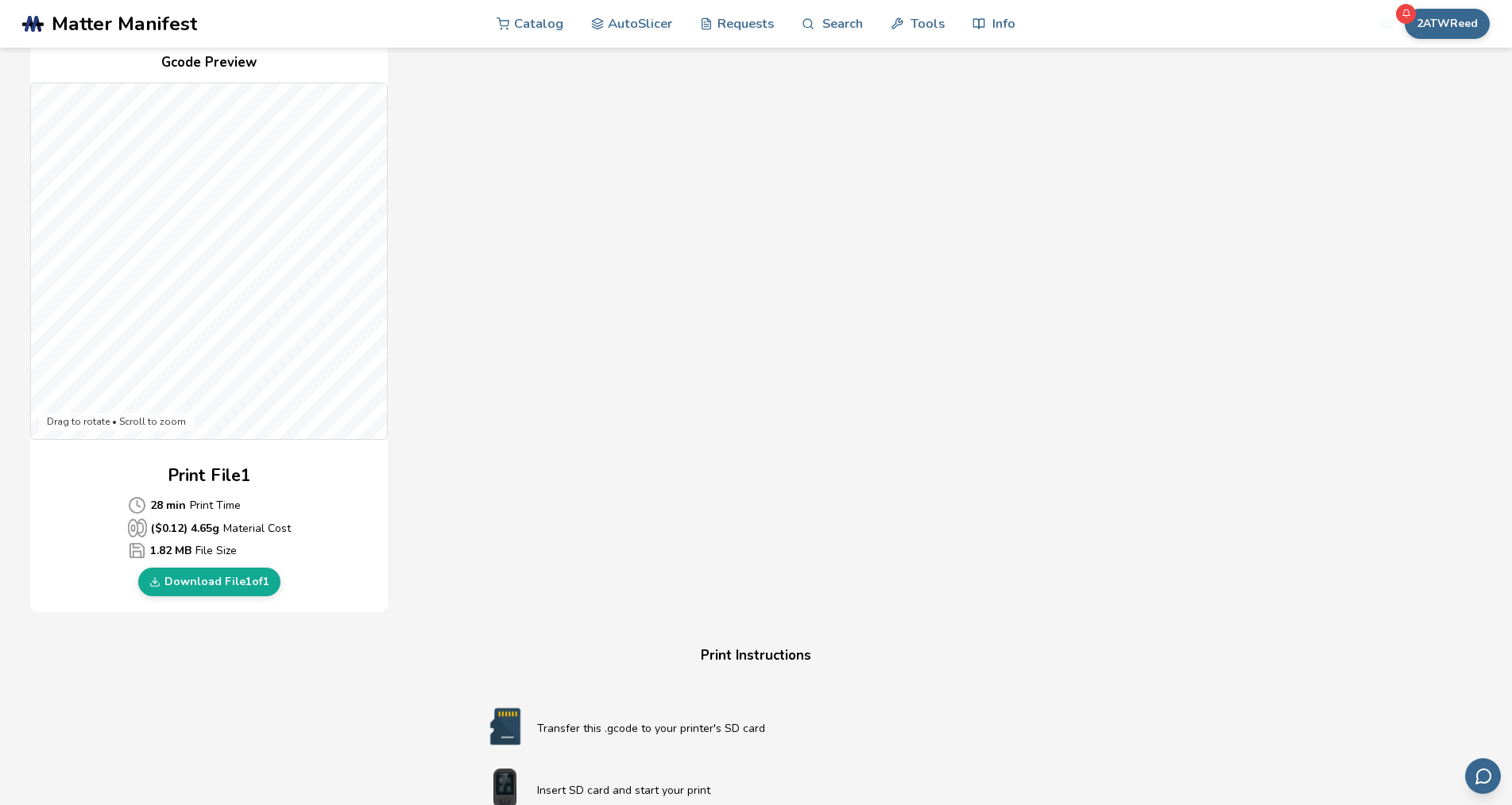
click at [818, 367] on div "Gcode Preview Drag to rotate • Scroll to zoom Print File 1 28 min Print Time ($…" at bounding box center [506, 324] width 953 height 579
click at [1452, 23] on button "2ATWReed" at bounding box center [1447, 24] width 85 height 30
click at [1418, 223] on button "Settings" at bounding box center [1429, 221] width 111 height 32
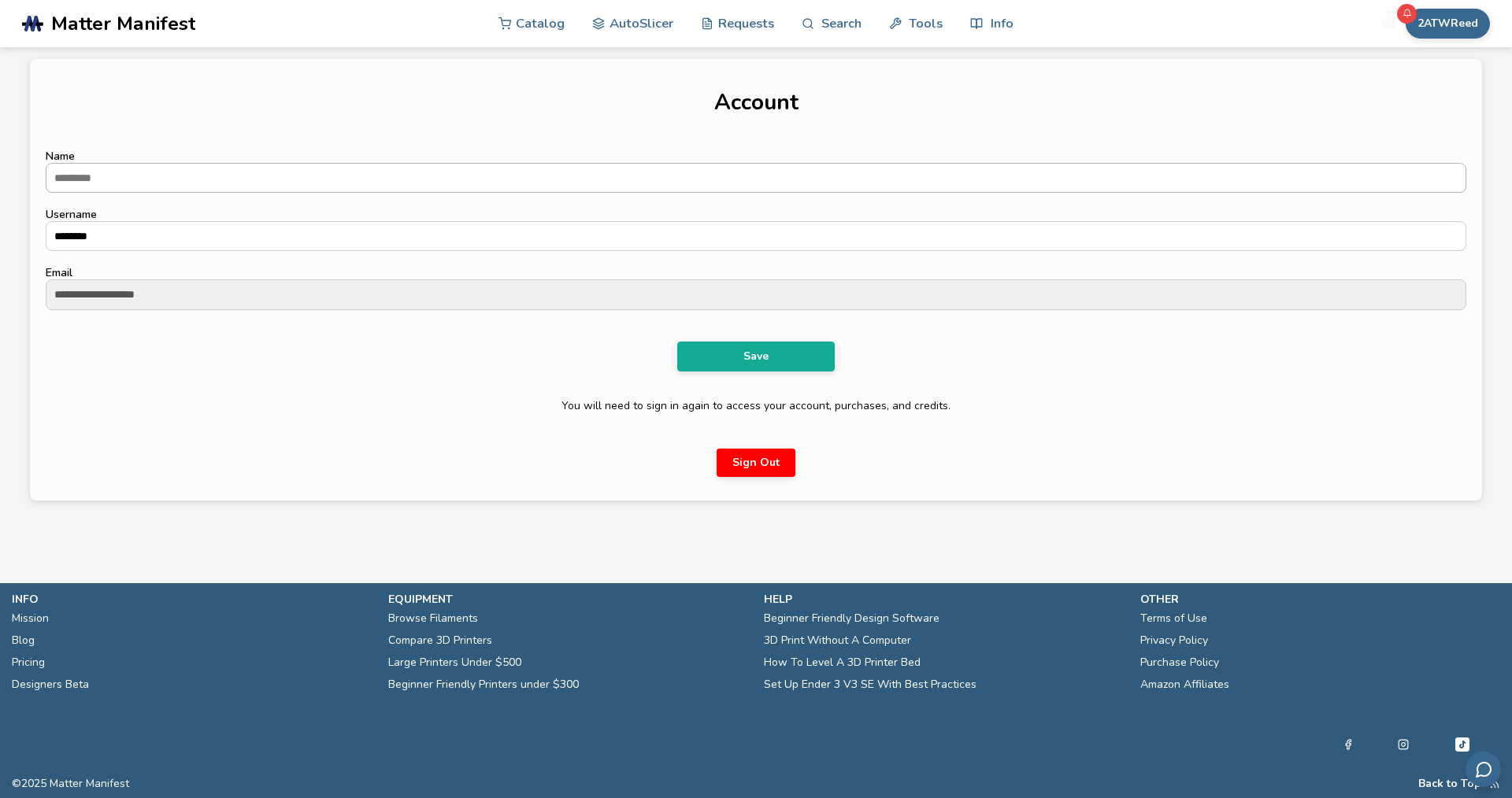
click at [144, 173] on input "Name" at bounding box center [756, 178] width 1418 height 29
type input "**********"
click at [259, 432] on div "Save You will need to sign in again to access your account, purchases, and cred…" at bounding box center [755, 405] width 1419 height 159
click at [760, 351] on button "Save" at bounding box center [756, 357] width 157 height 30
click at [754, 348] on button "Save" at bounding box center [756, 357] width 157 height 30
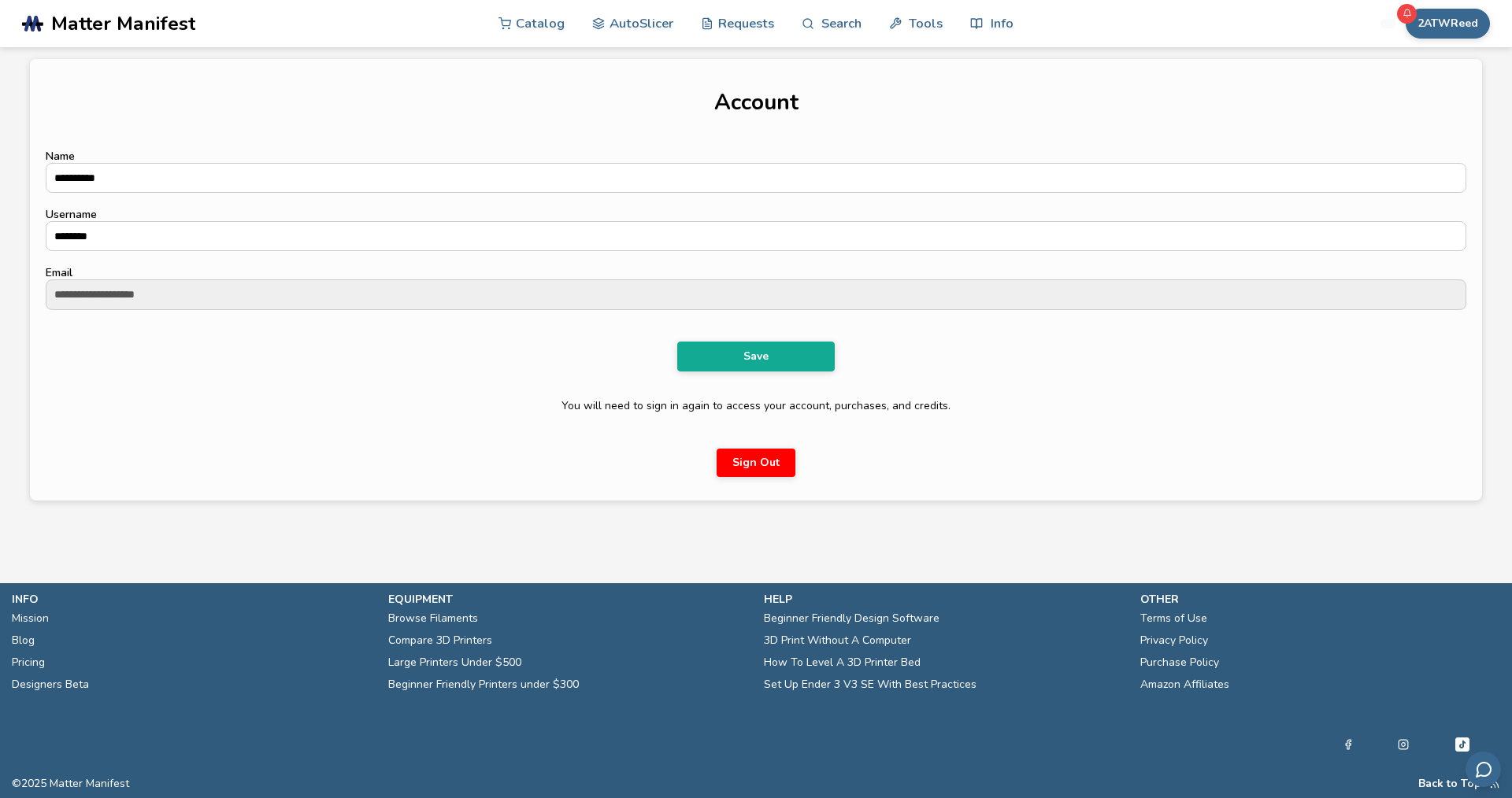
click at [756, 456] on button "Sign Out" at bounding box center [756, 463] width 79 height 29
